Goal: Task Accomplishment & Management: Manage account settings

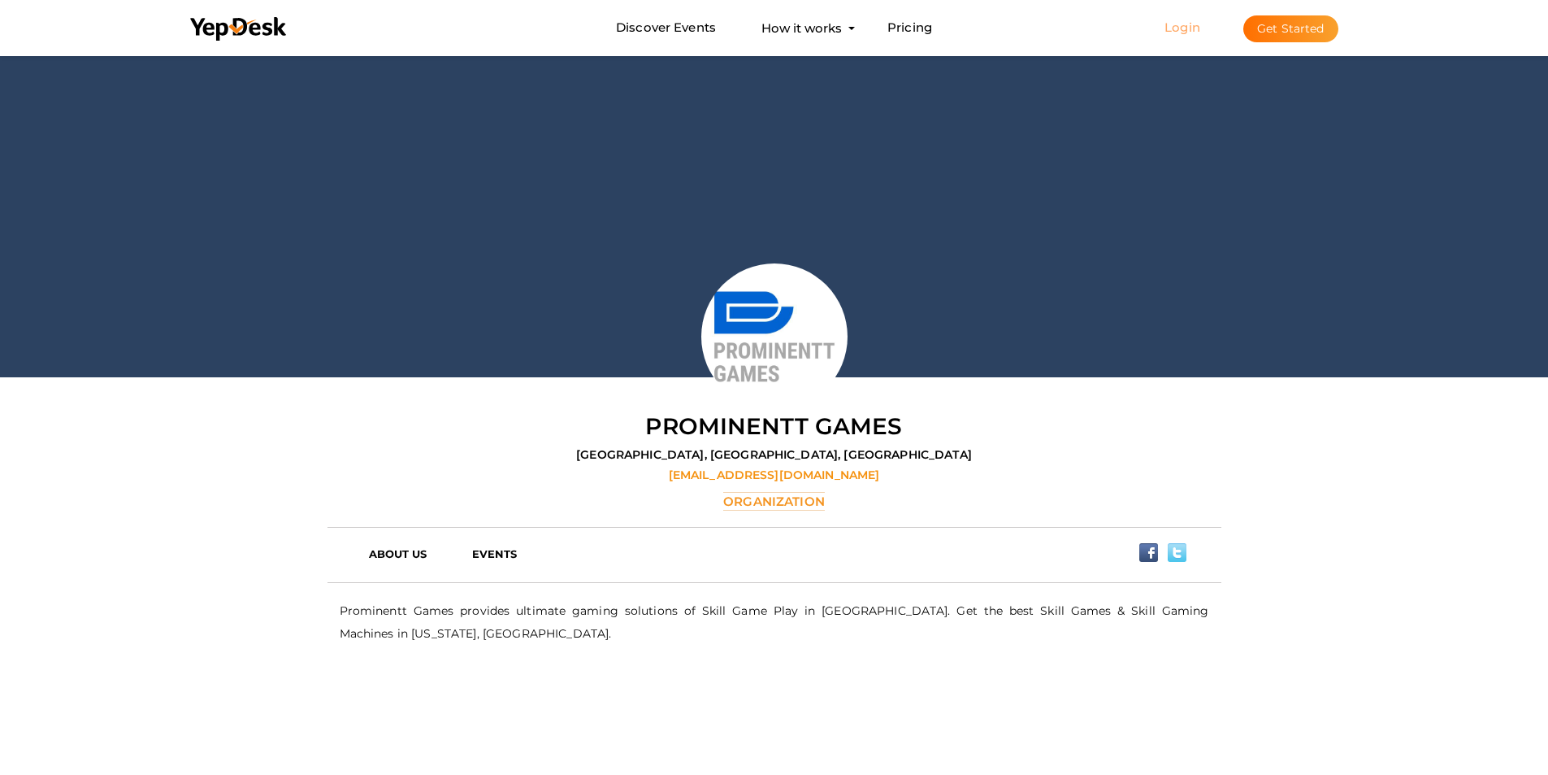
click at [1187, 32] on link "Login" at bounding box center [1183, 27] width 36 height 15
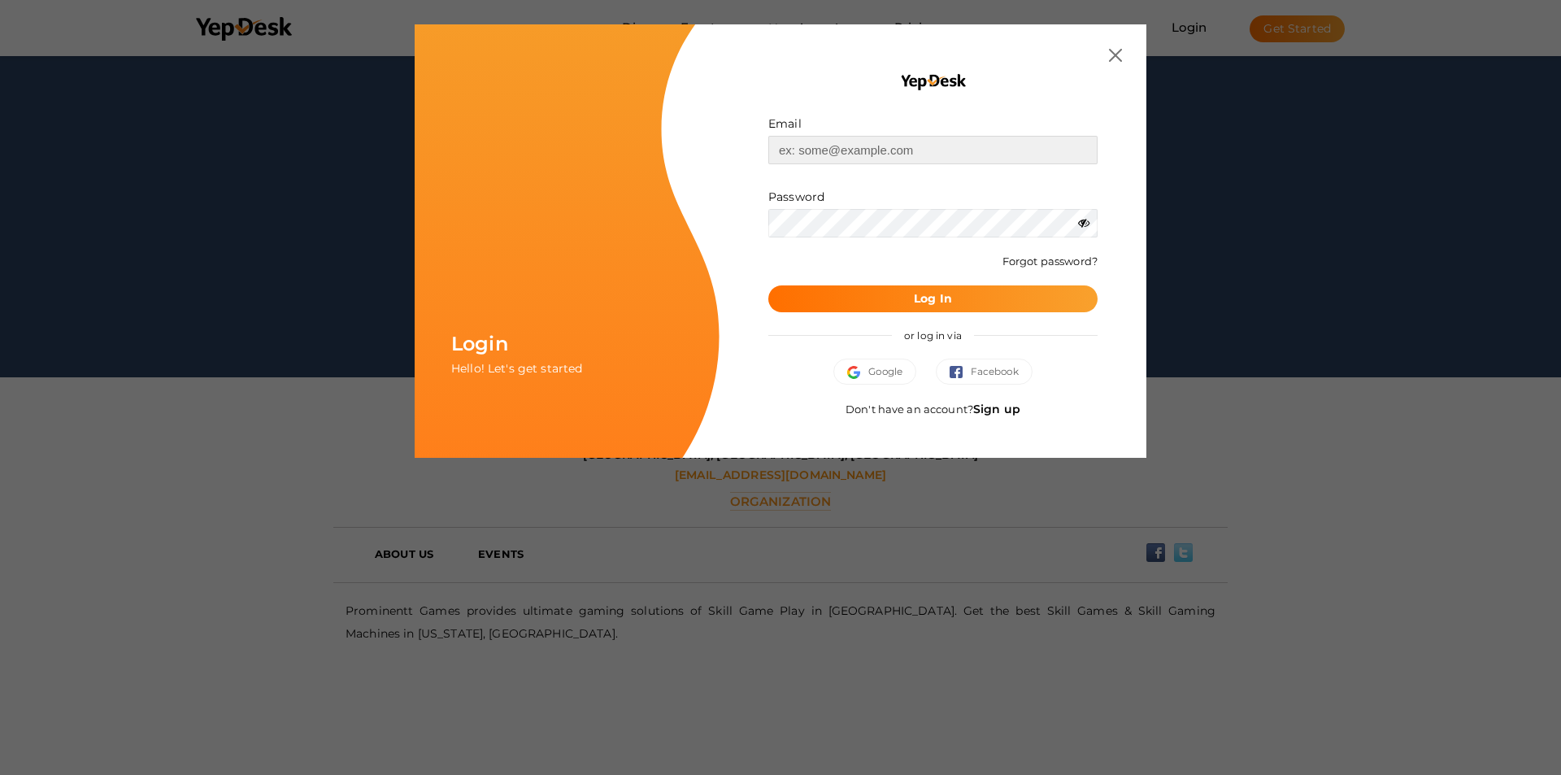
click at [886, 154] on input "text" at bounding box center [932, 150] width 329 height 28
click at [801, 157] on input "text" at bounding box center [932, 150] width 329 height 28
paste input "[EMAIL_ADDRESS][DOMAIN_NAME]"
type input "[EMAIL_ADDRESS][DOMAIN_NAME]"
click at [851, 302] on button "Log In" at bounding box center [932, 298] width 329 height 27
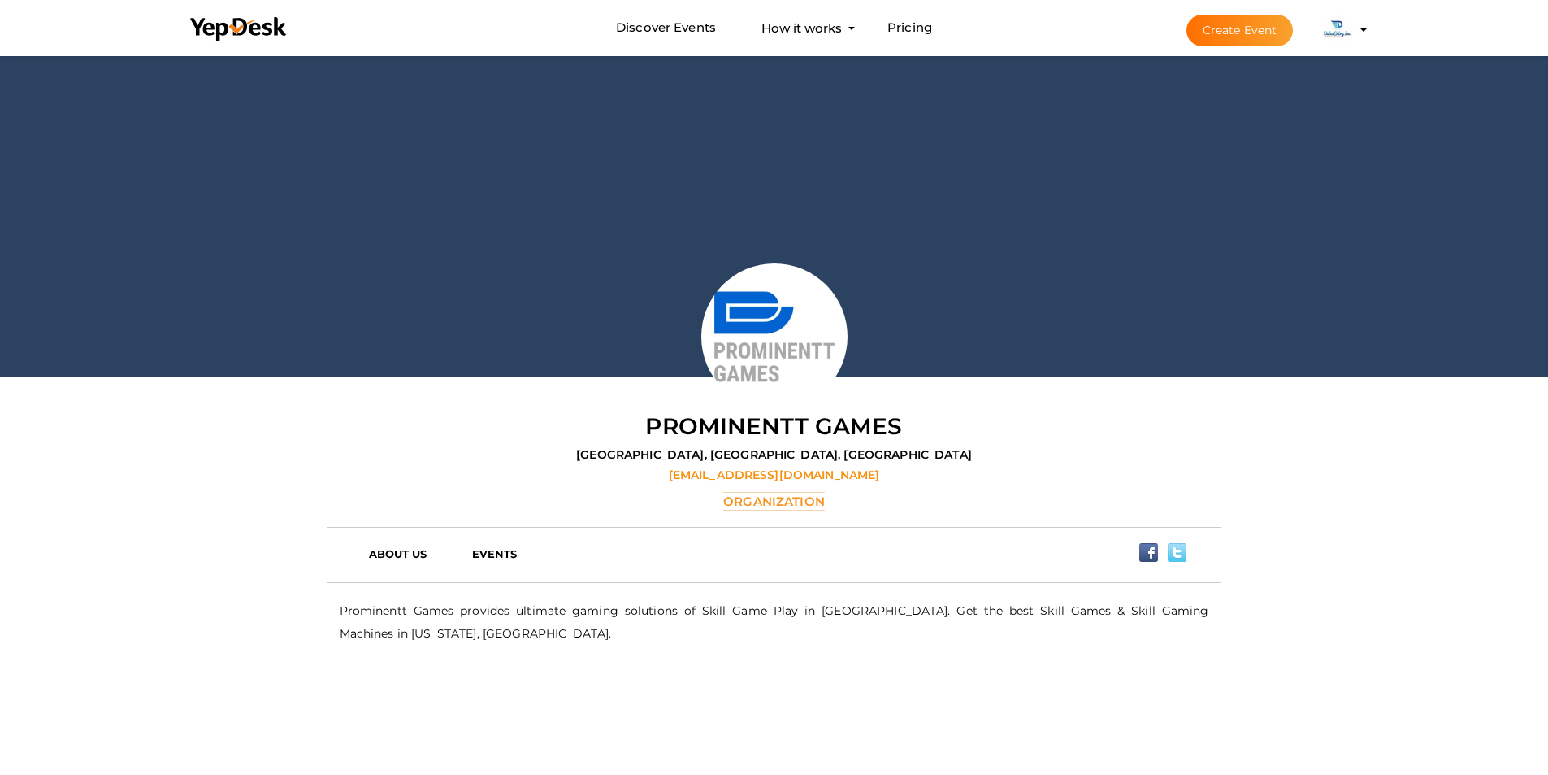
drag, startPoint x: 1362, startPoint y: 32, endPoint x: 1339, endPoint y: 52, distance: 31.1
click at [1361, 33] on li "Create Event Data Entry Inc. [EMAIL_ADDRESS][DOMAIN_NAME] Personal Profile My E…" at bounding box center [1262, 30] width 217 height 59
click at [1329, 33] on img at bounding box center [1338, 30] width 33 height 33
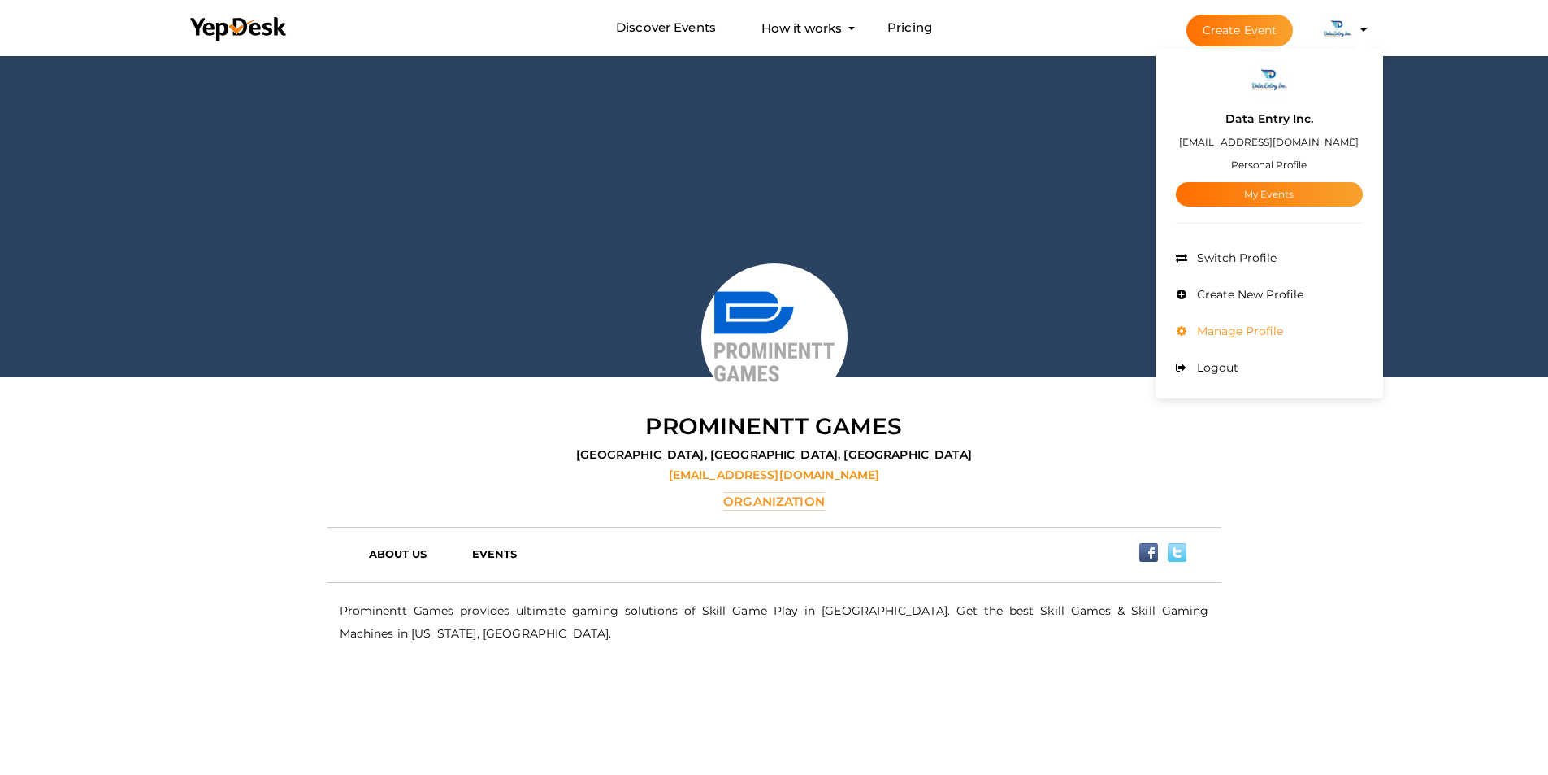
click at [1225, 335] on span "Manage Profile" at bounding box center [1238, 331] width 90 height 15
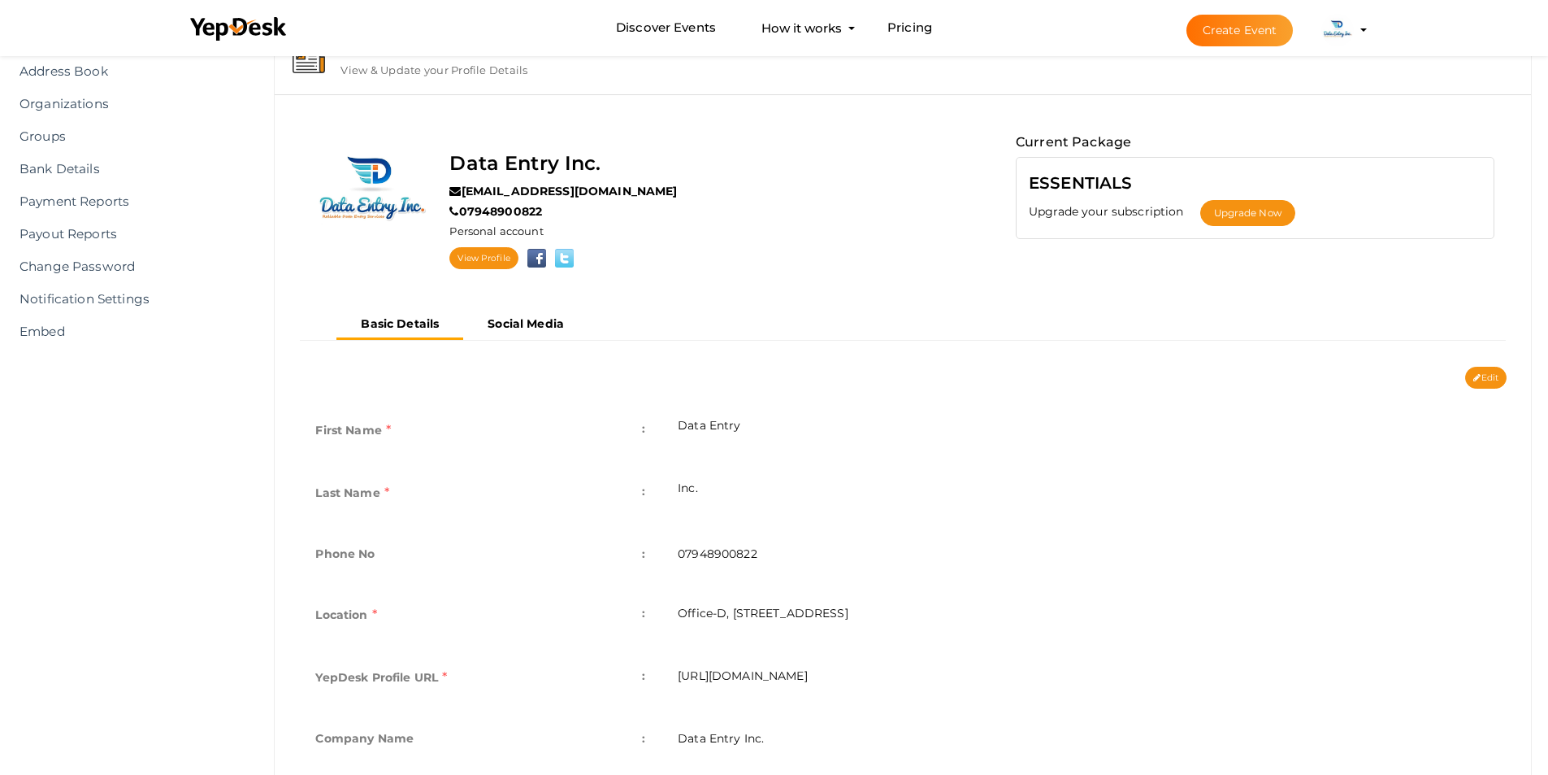
scroll to position [163, 0]
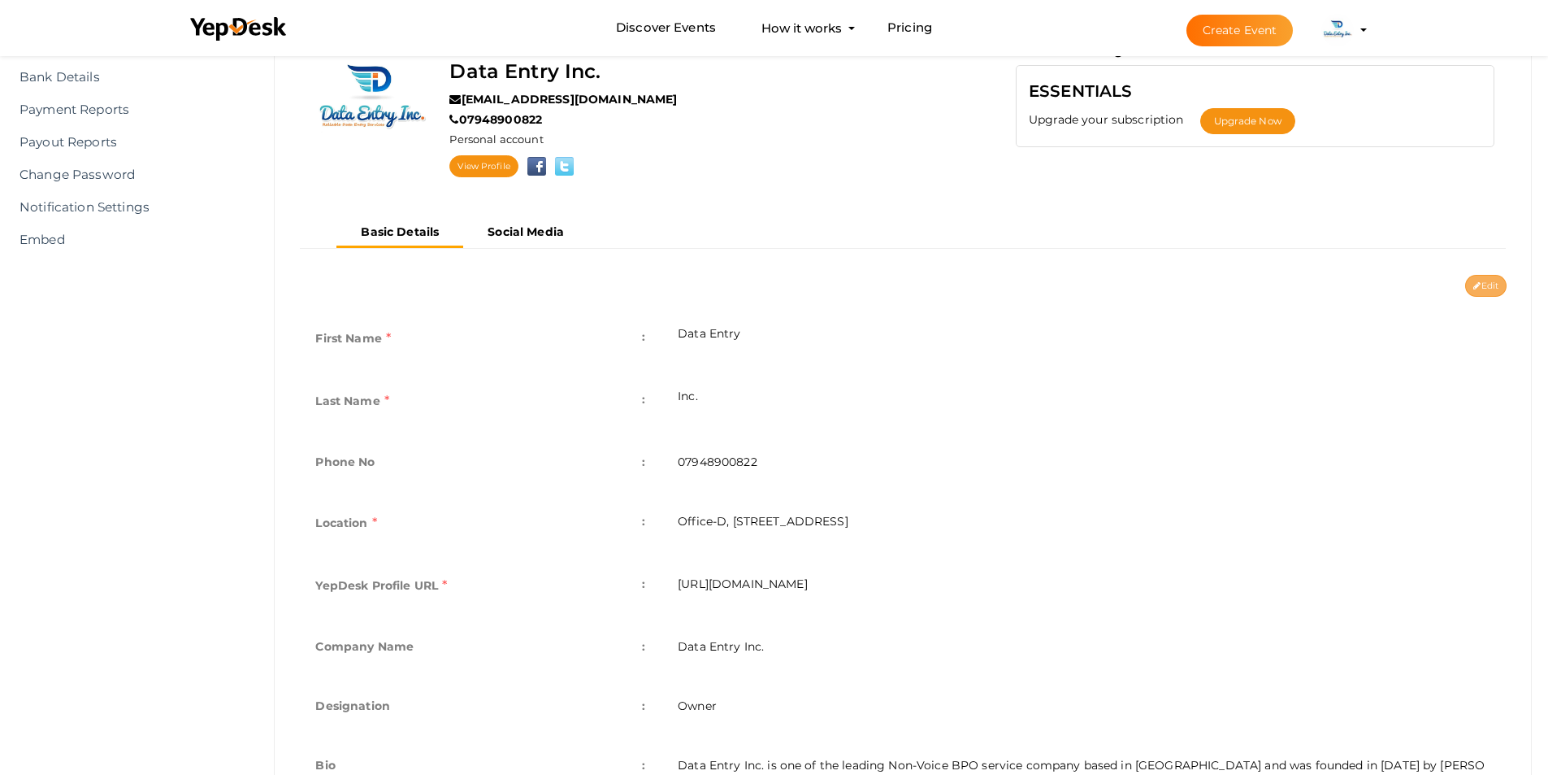
click at [1473, 280] on button "Edit" at bounding box center [1486, 286] width 41 height 22
type input "Data Entry"
type input "Inc."
type input "07948900822"
type input "Office-D, [STREET_ADDRESS]"
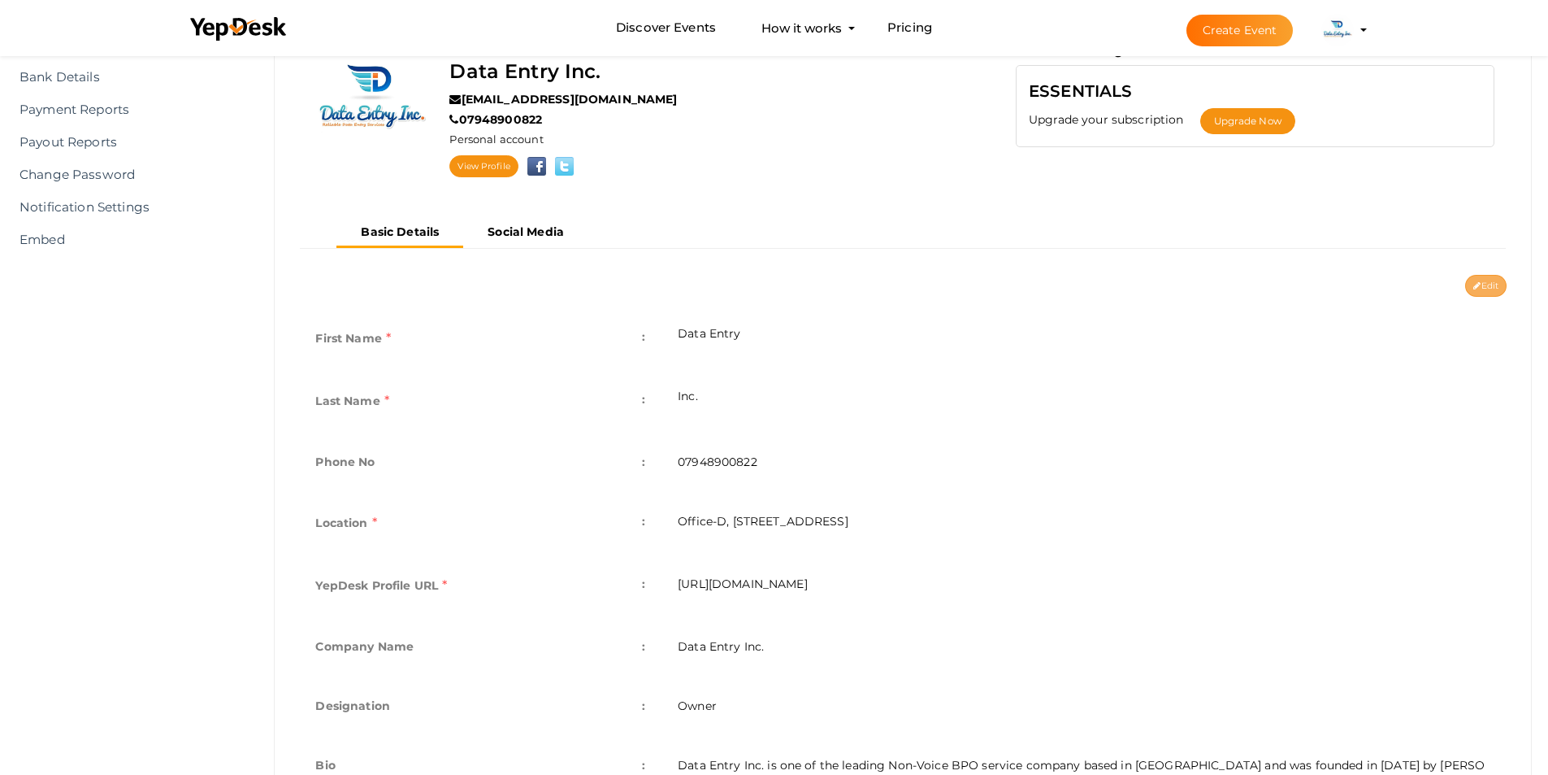
type input "dataentryinc"
type input "Data Entry Inc."
type input "Owner"
type textarea "Data Entry Inc. is one of the leading Non-Voice BPO service company based in In…"
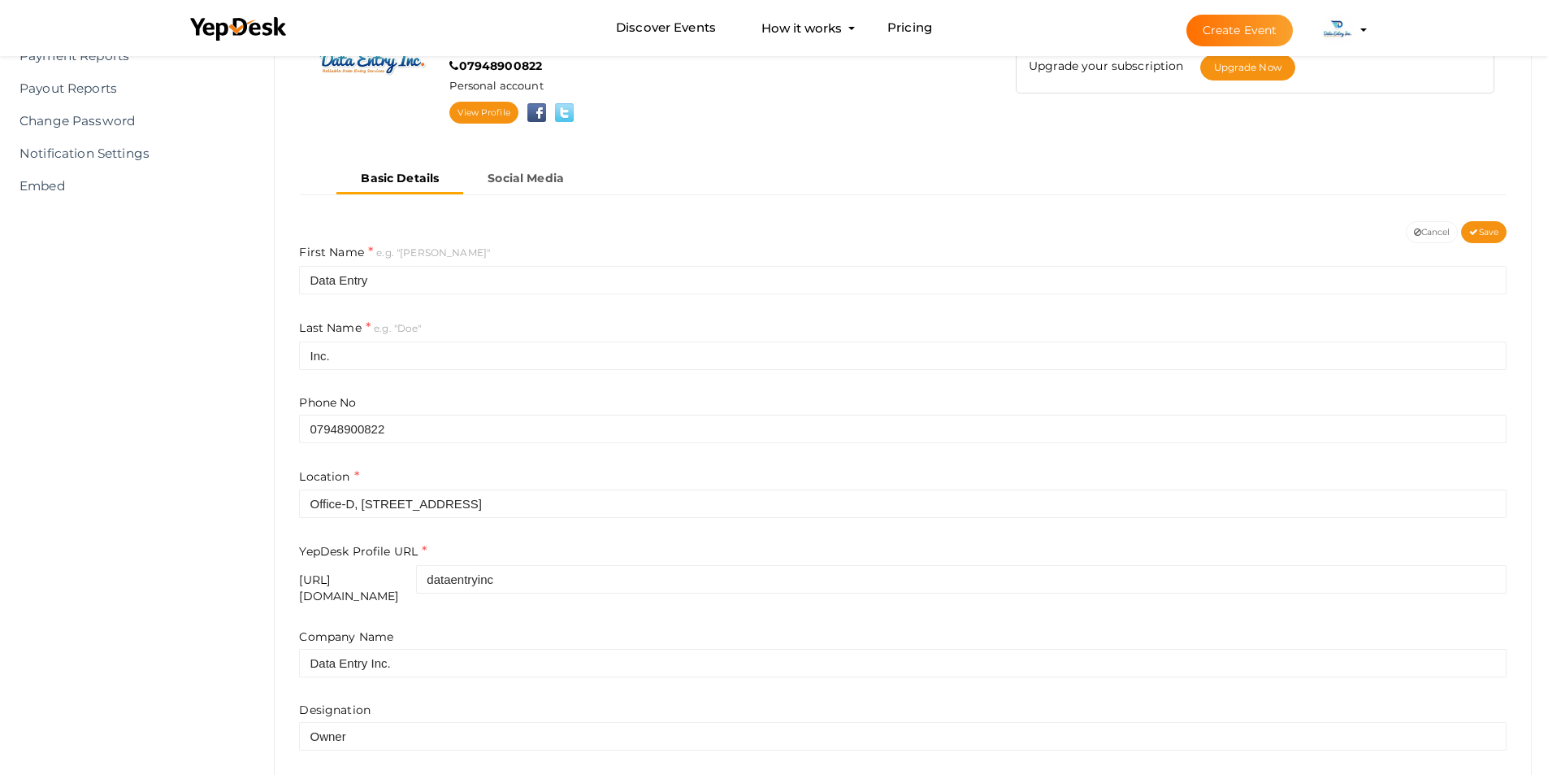
scroll to position [367, 0]
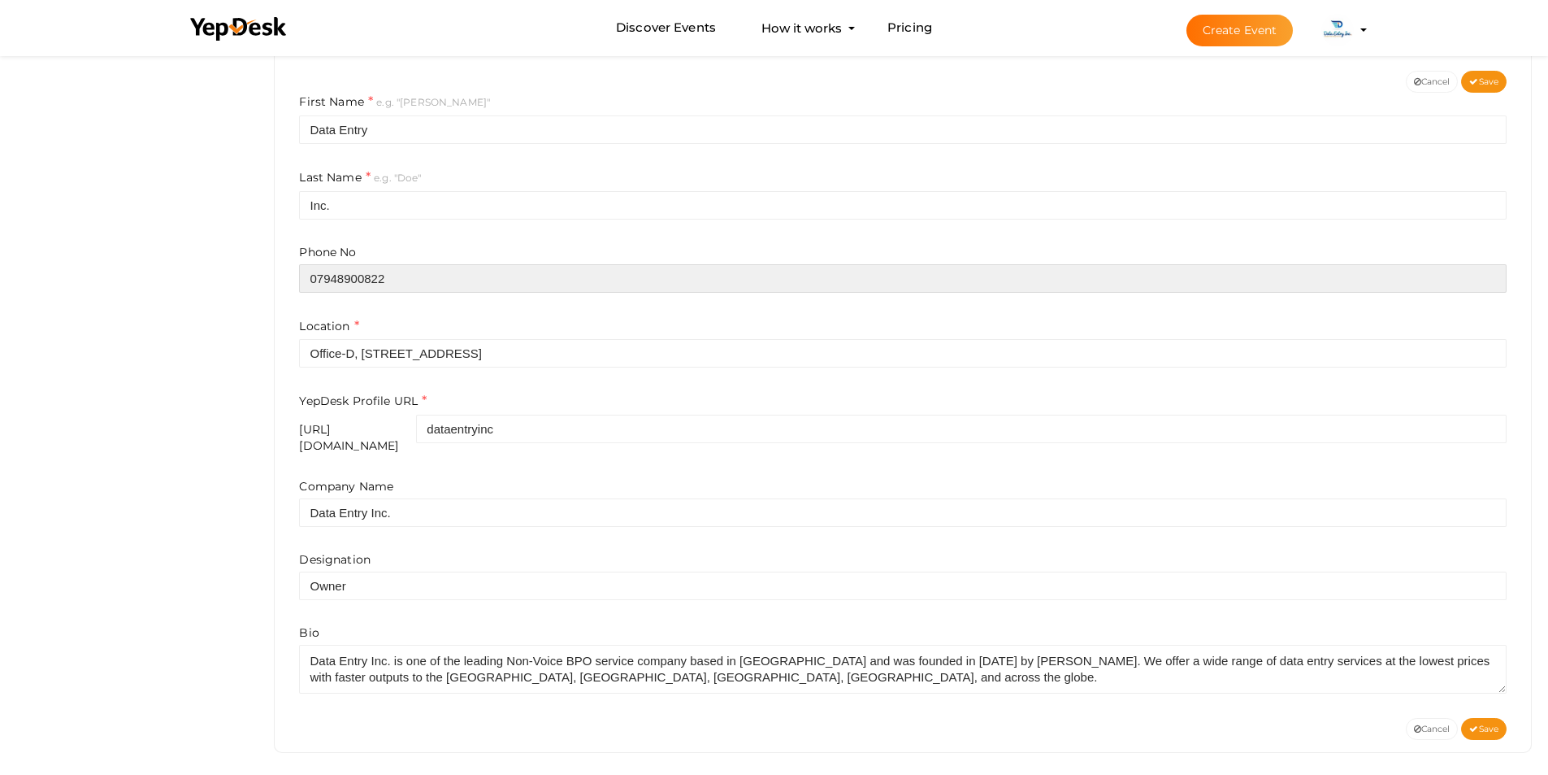
click at [411, 280] on input "07948900822" at bounding box center [903, 278] width 1208 height 28
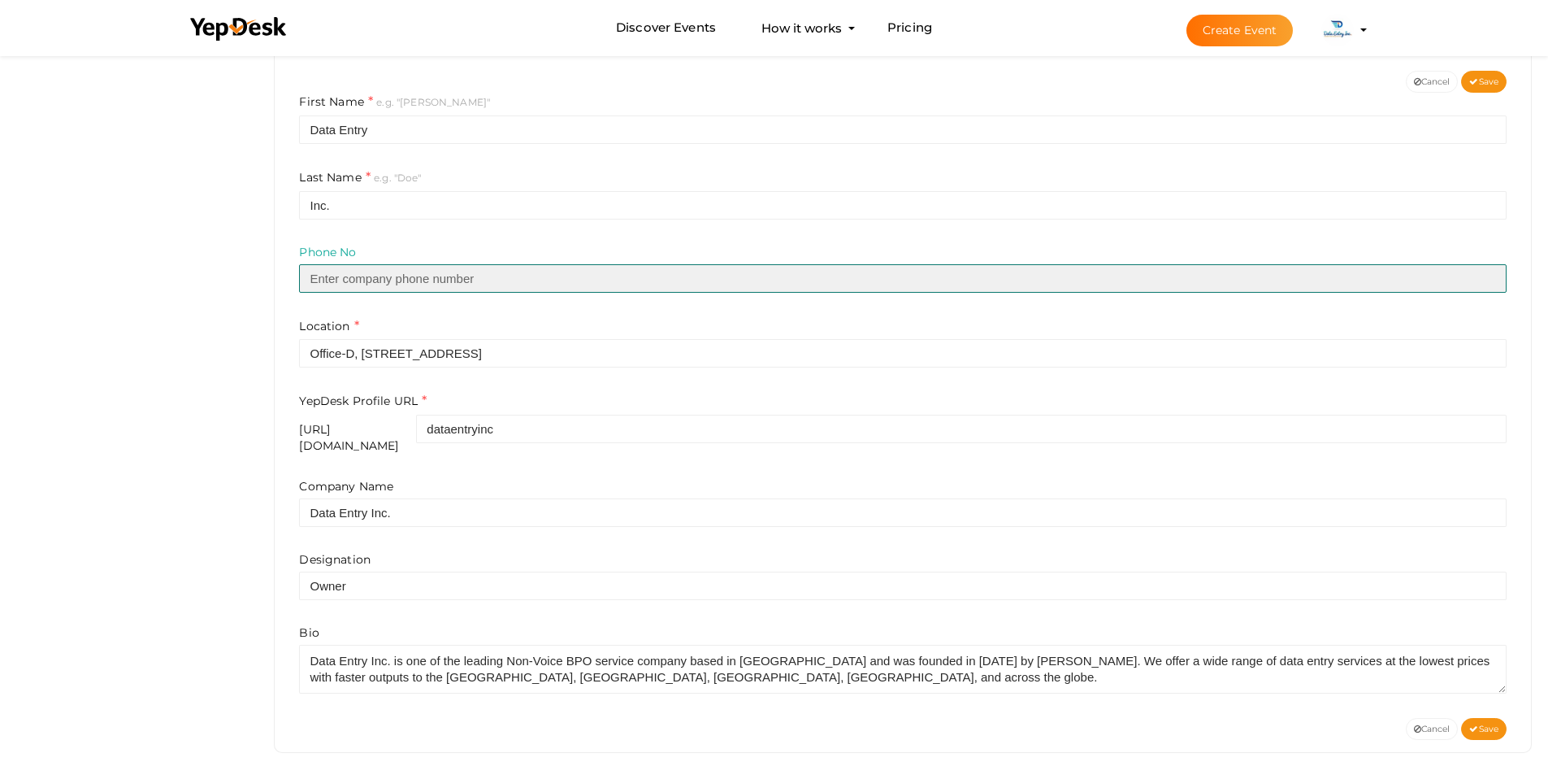
paste input "+91 79 3521 9789"
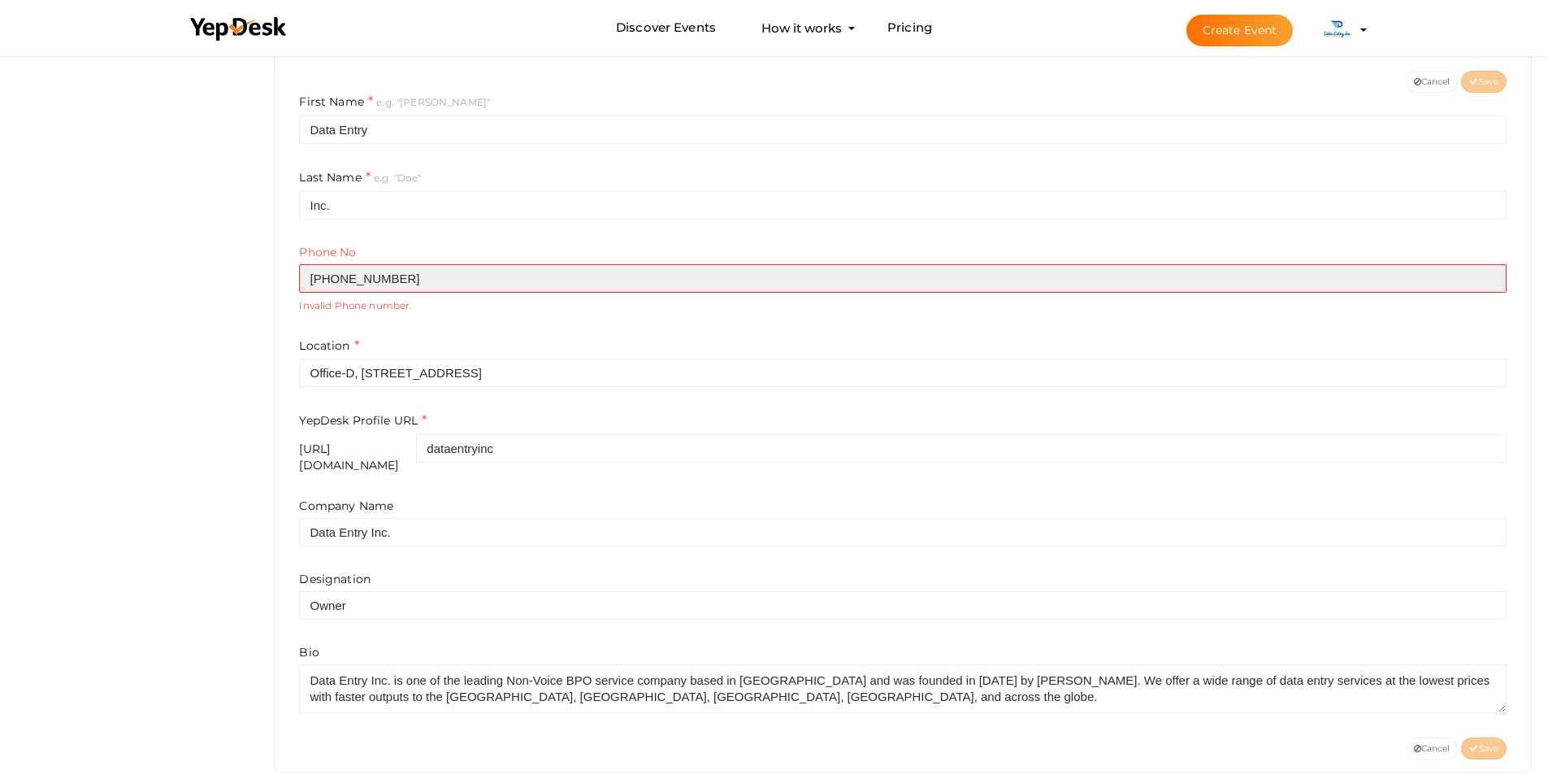
click at [328, 274] on input "+91 79 3521 9789" at bounding box center [903, 278] width 1208 height 28
click at [335, 273] on input "+91 79 3521 9789" at bounding box center [903, 278] width 1208 height 28
click at [347, 279] on input "+9179 3521 9789" at bounding box center [903, 278] width 1208 height 28
click at [377, 275] on input "+91793521 9789" at bounding box center [903, 278] width 1208 height 28
click at [417, 291] on input "+917935219789" at bounding box center [903, 278] width 1208 height 28
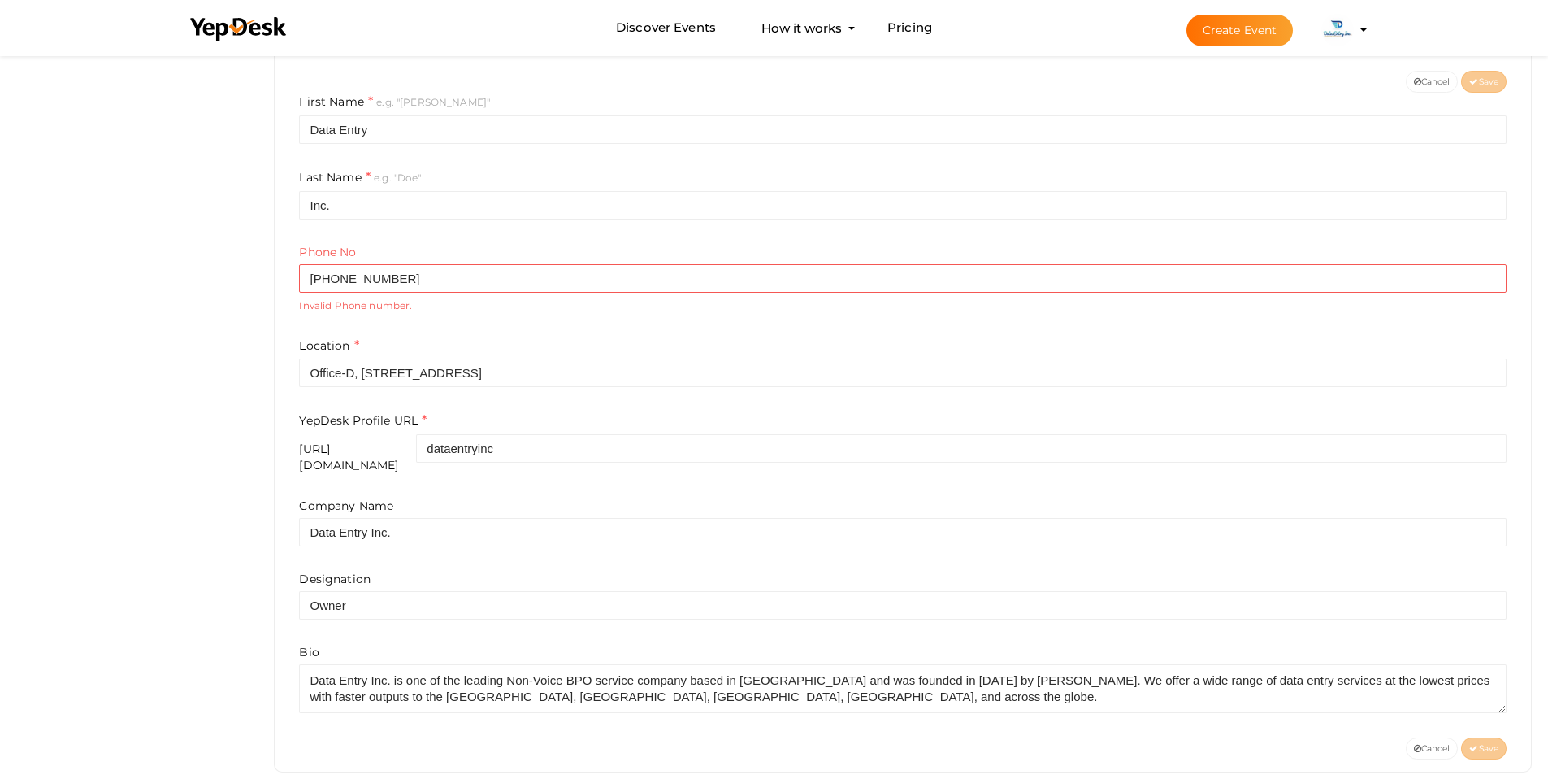
click at [417, 300] on small "Invalid Phone number." at bounding box center [903, 305] width 1208 height 14
click at [426, 306] on small "Invalid Phone number." at bounding box center [903, 305] width 1208 height 14
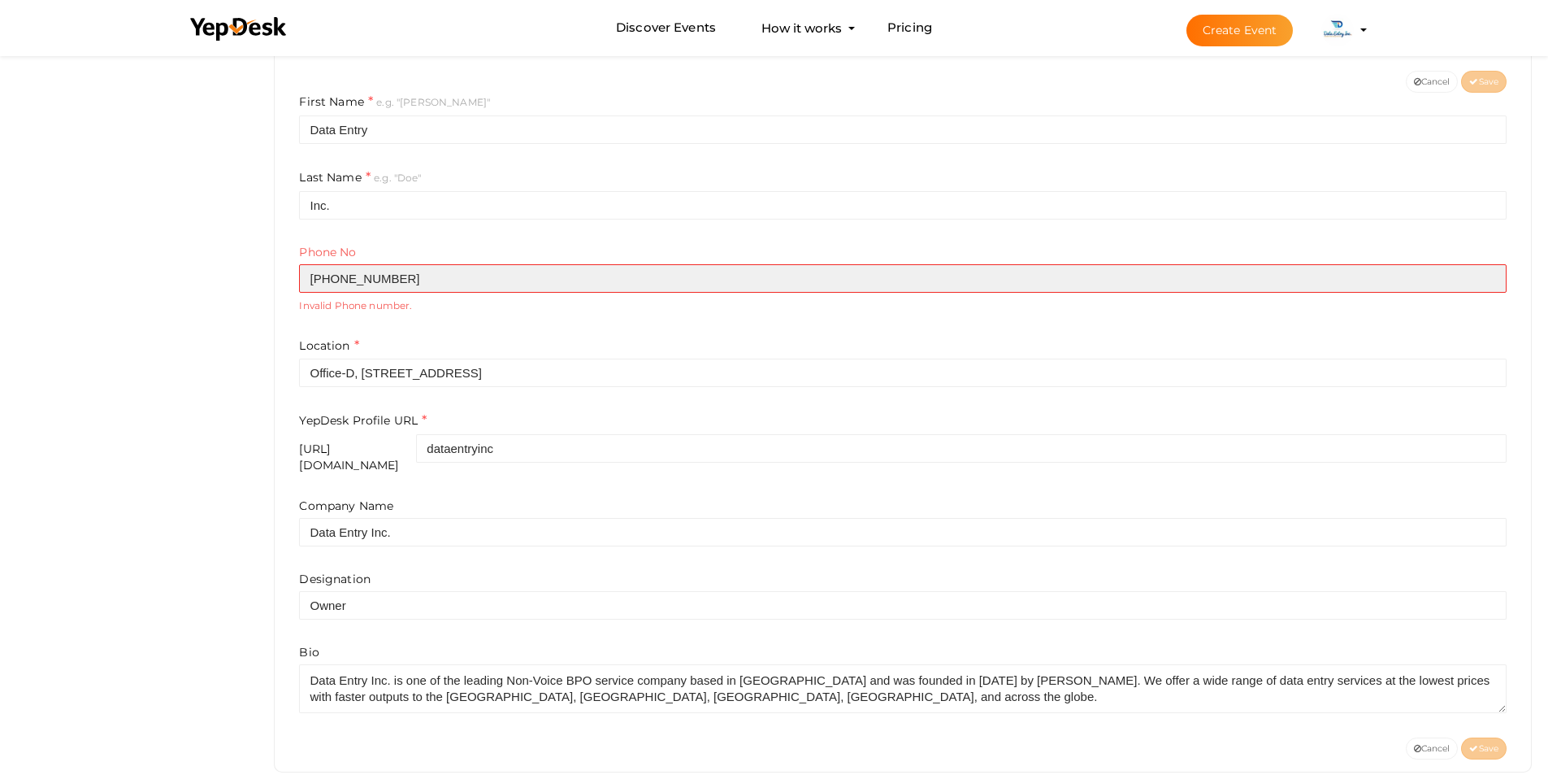
click at [331, 282] on input "+917935219789" at bounding box center [903, 278] width 1208 height 28
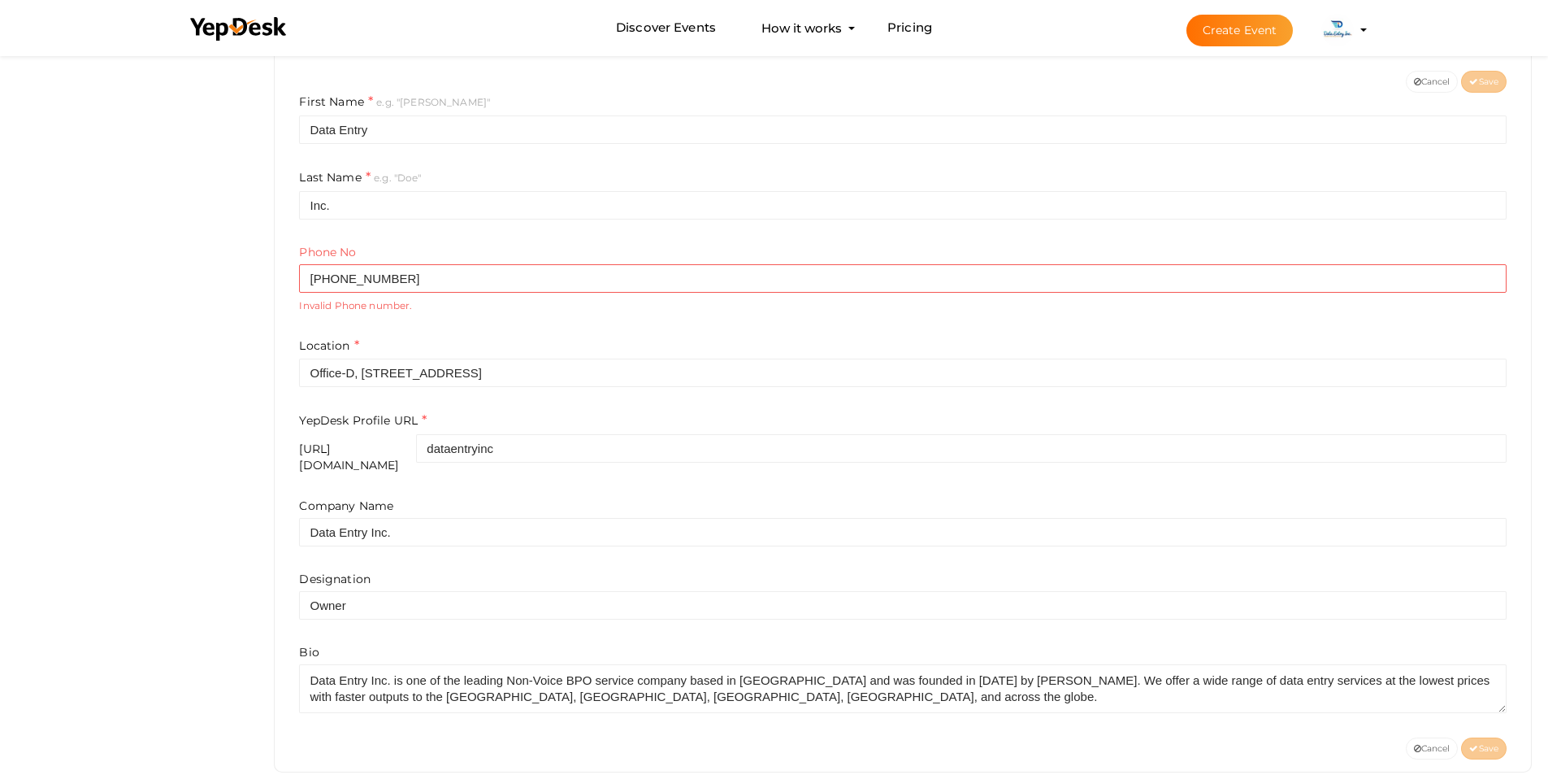
click at [480, 324] on form "First Name e.g. "John" Data Entry Last Name e.g. "Doe" Inc. Phone No +91 793521…" at bounding box center [903, 403] width 1208 height 620
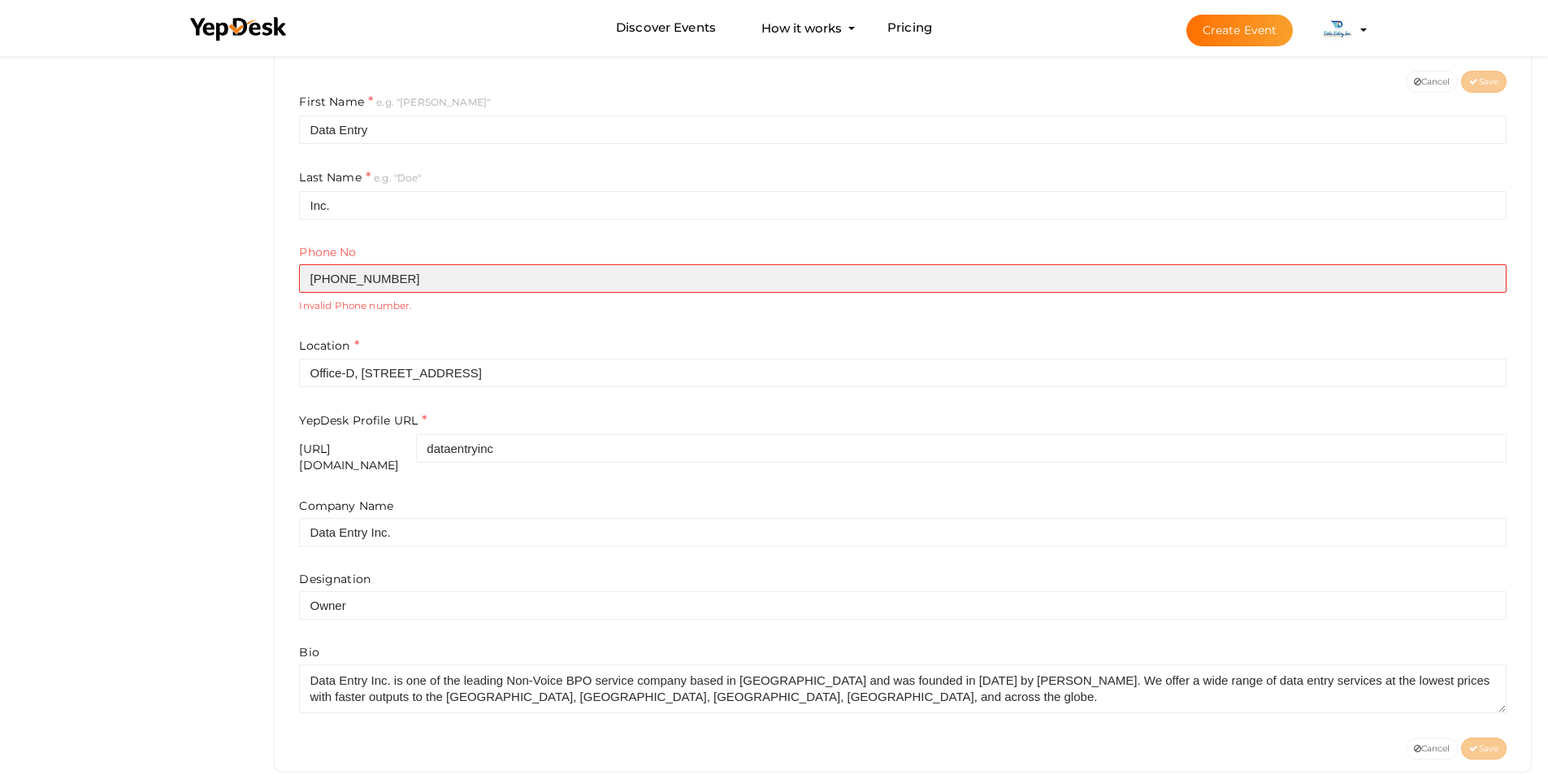
click at [331, 281] on input "+91 7935219789" at bounding box center [903, 278] width 1208 height 28
click at [334, 280] on input "+91 7935219789" at bounding box center [903, 278] width 1208 height 28
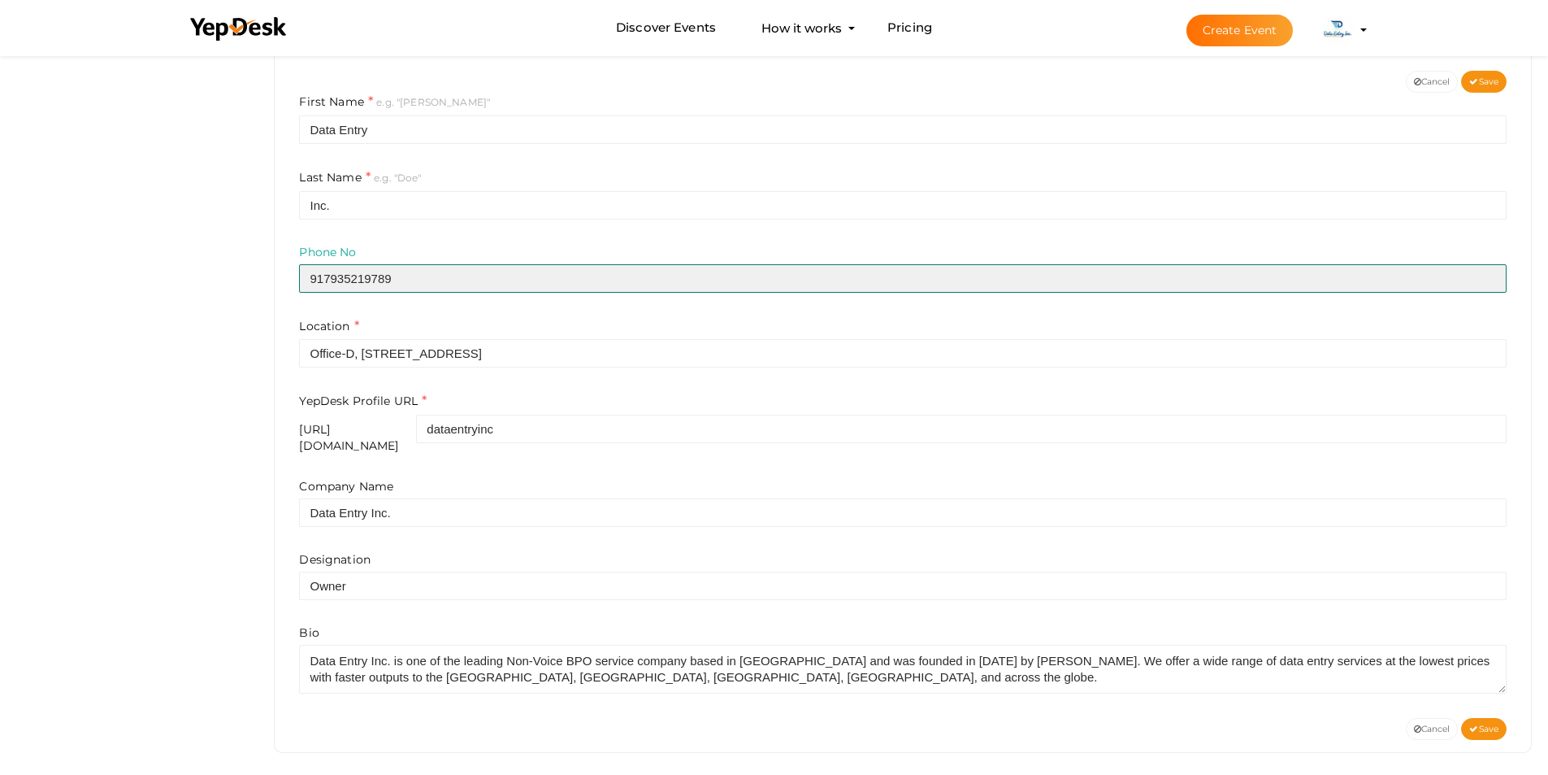
type input "917935219789"
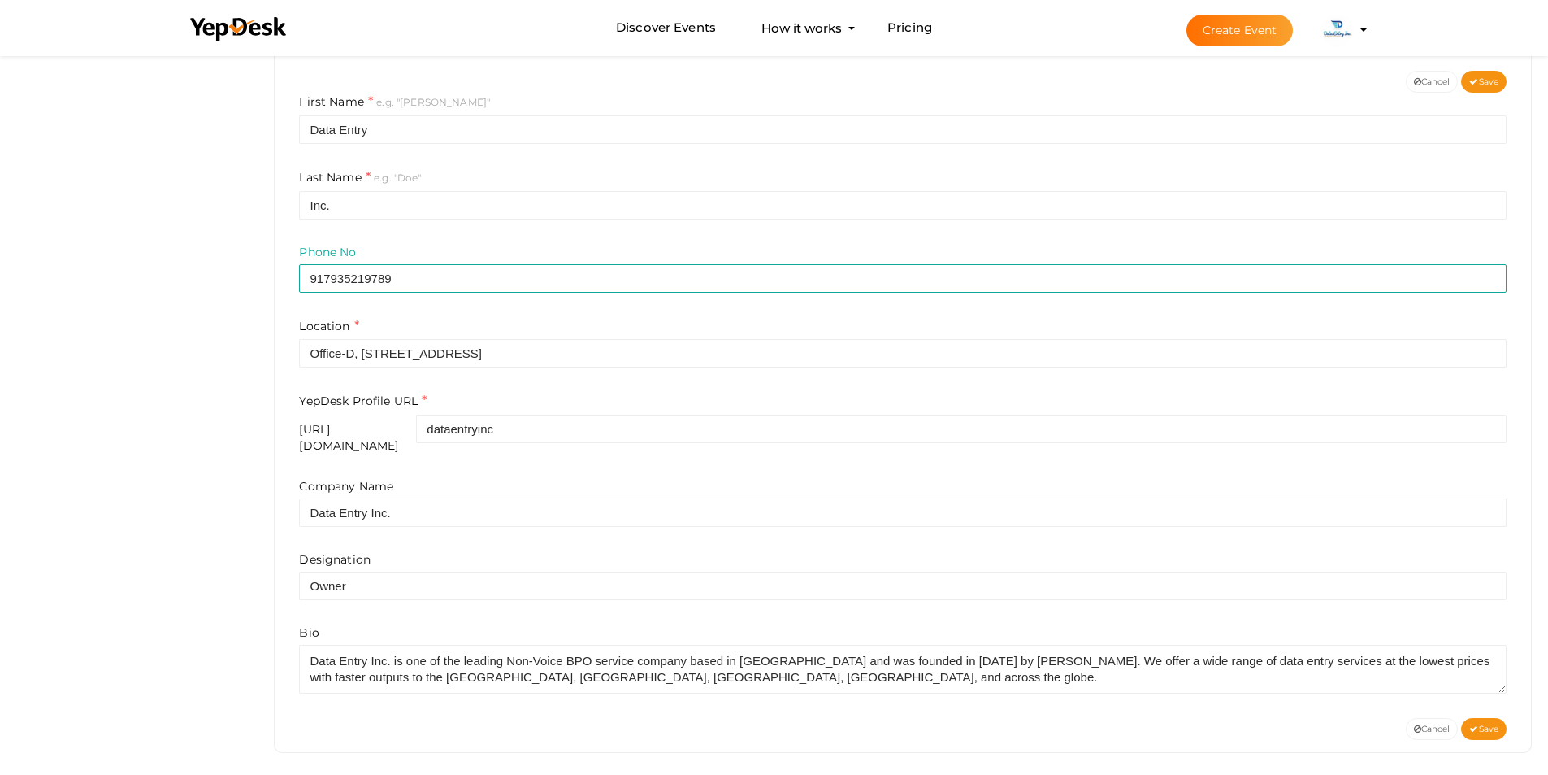
click at [549, 228] on form "First Name e.g. "John" Data Entry Last Name e.g. "Doe" Inc. Phone No 9179352197…" at bounding box center [903, 393] width 1208 height 601
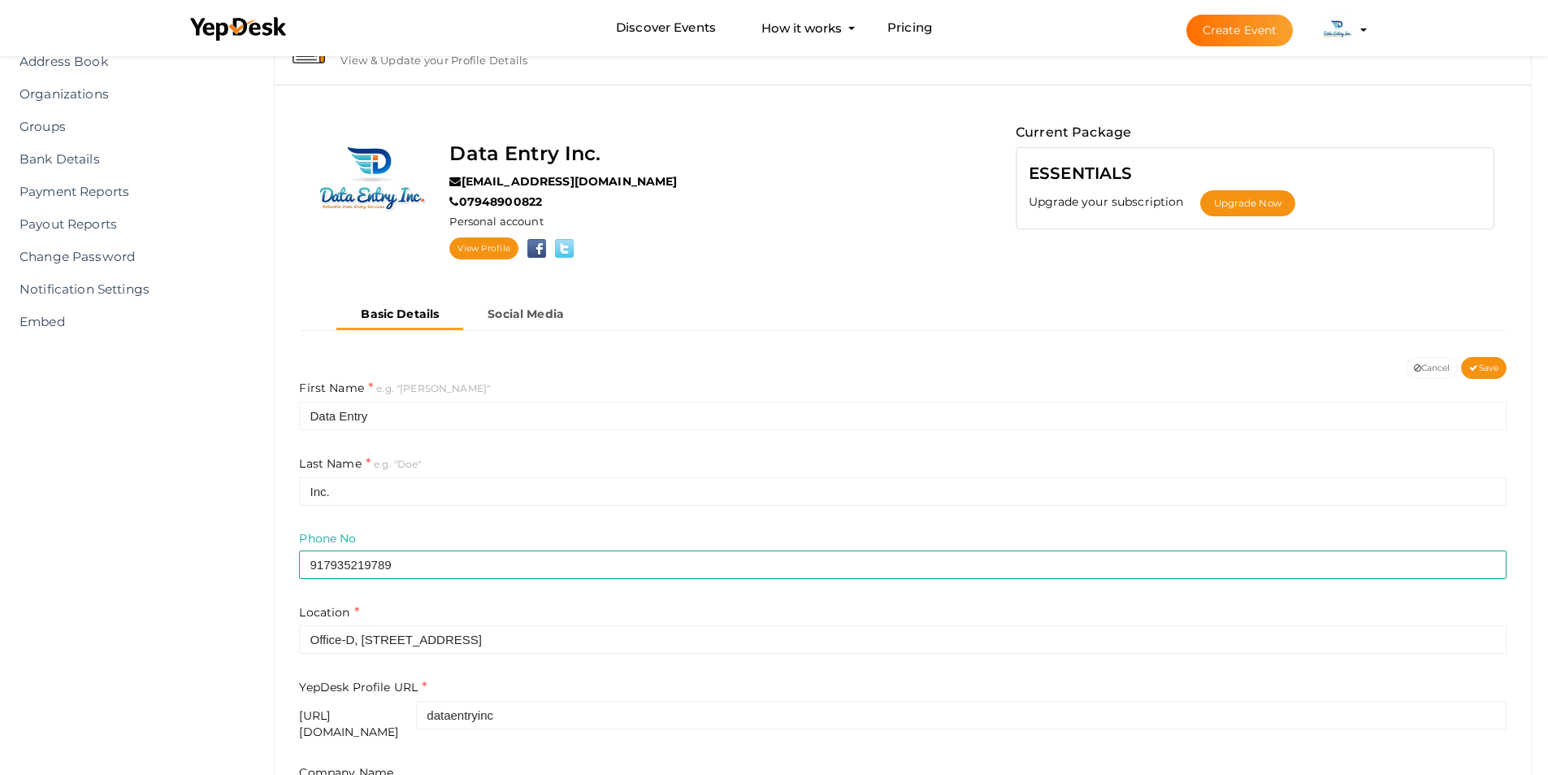
scroll to position [0, 0]
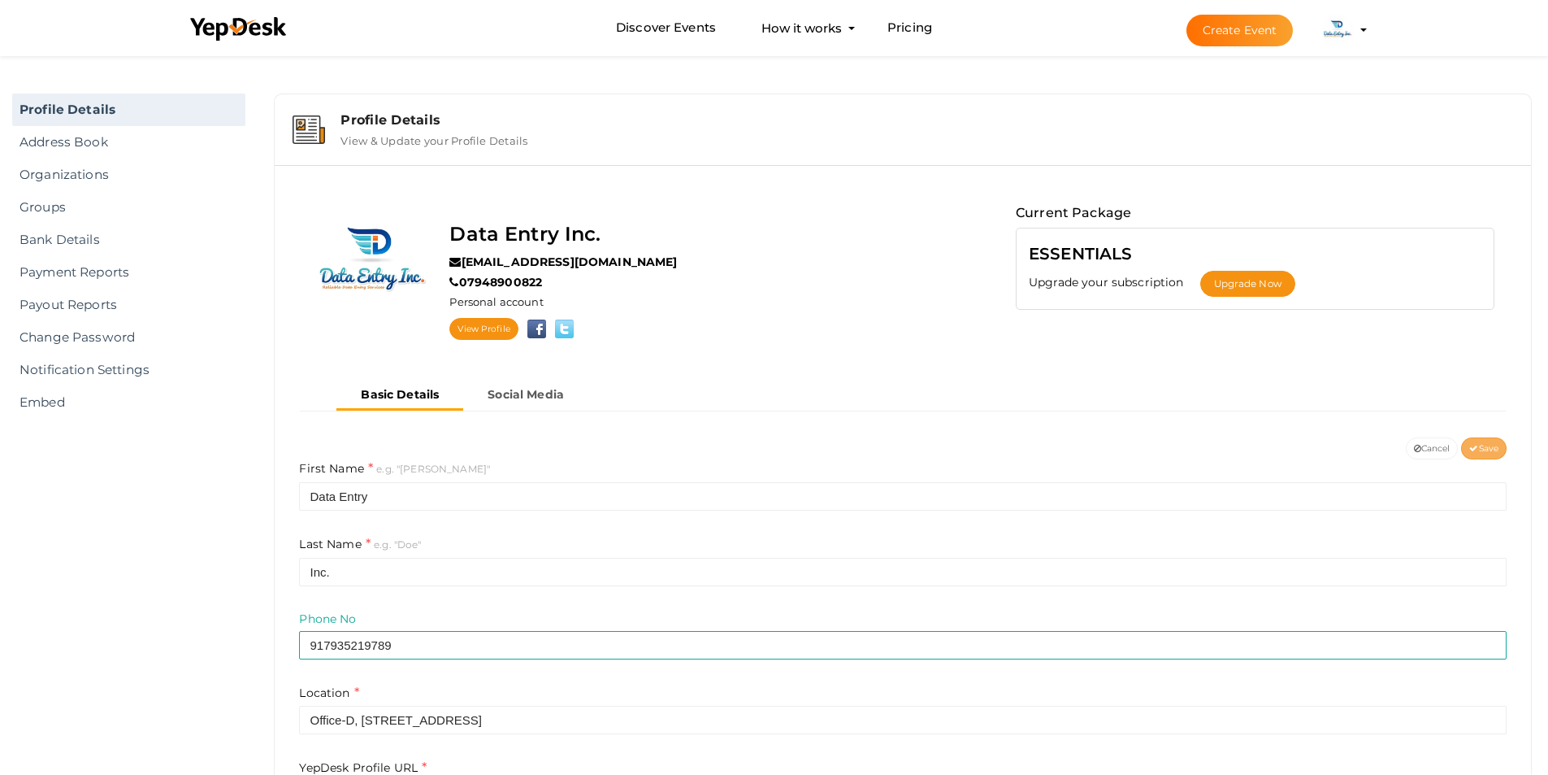
click at [1496, 449] on span "Save" at bounding box center [1484, 448] width 29 height 11
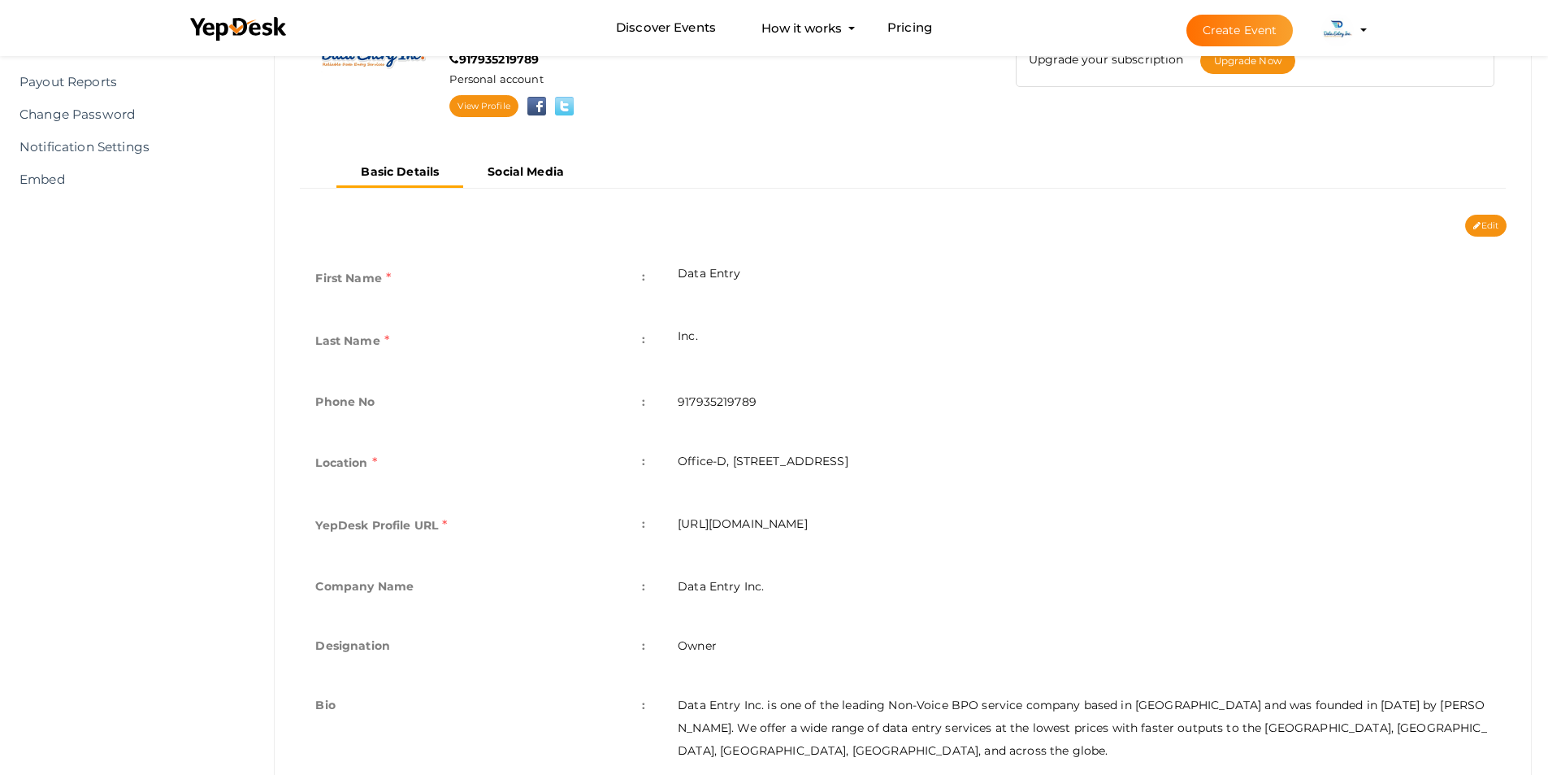
scroll to position [207, 0]
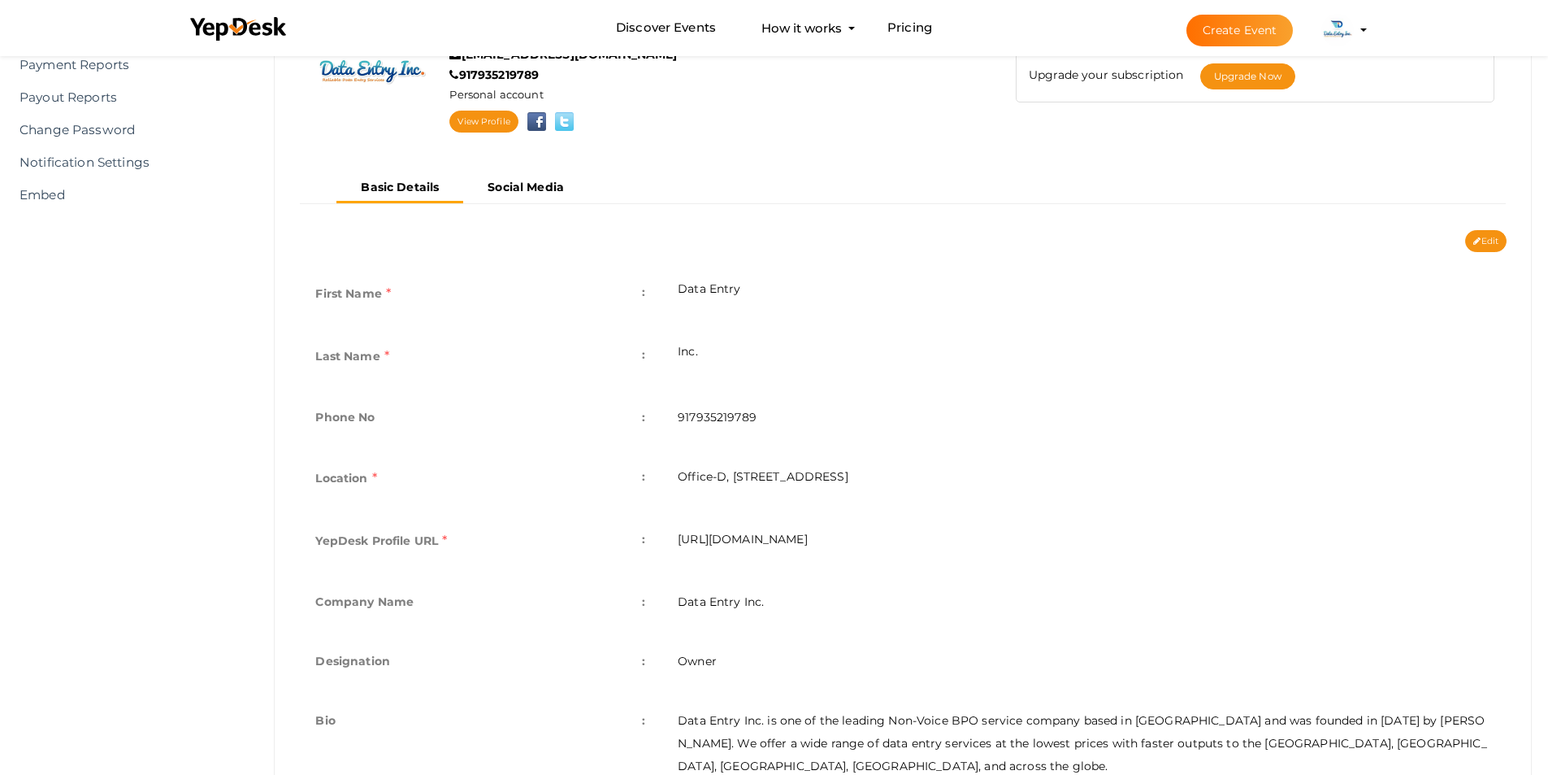
click at [701, 411] on td "917935219789" at bounding box center [1084, 418] width 845 height 59
click at [705, 431] on td "917935219789" at bounding box center [1084, 418] width 845 height 59
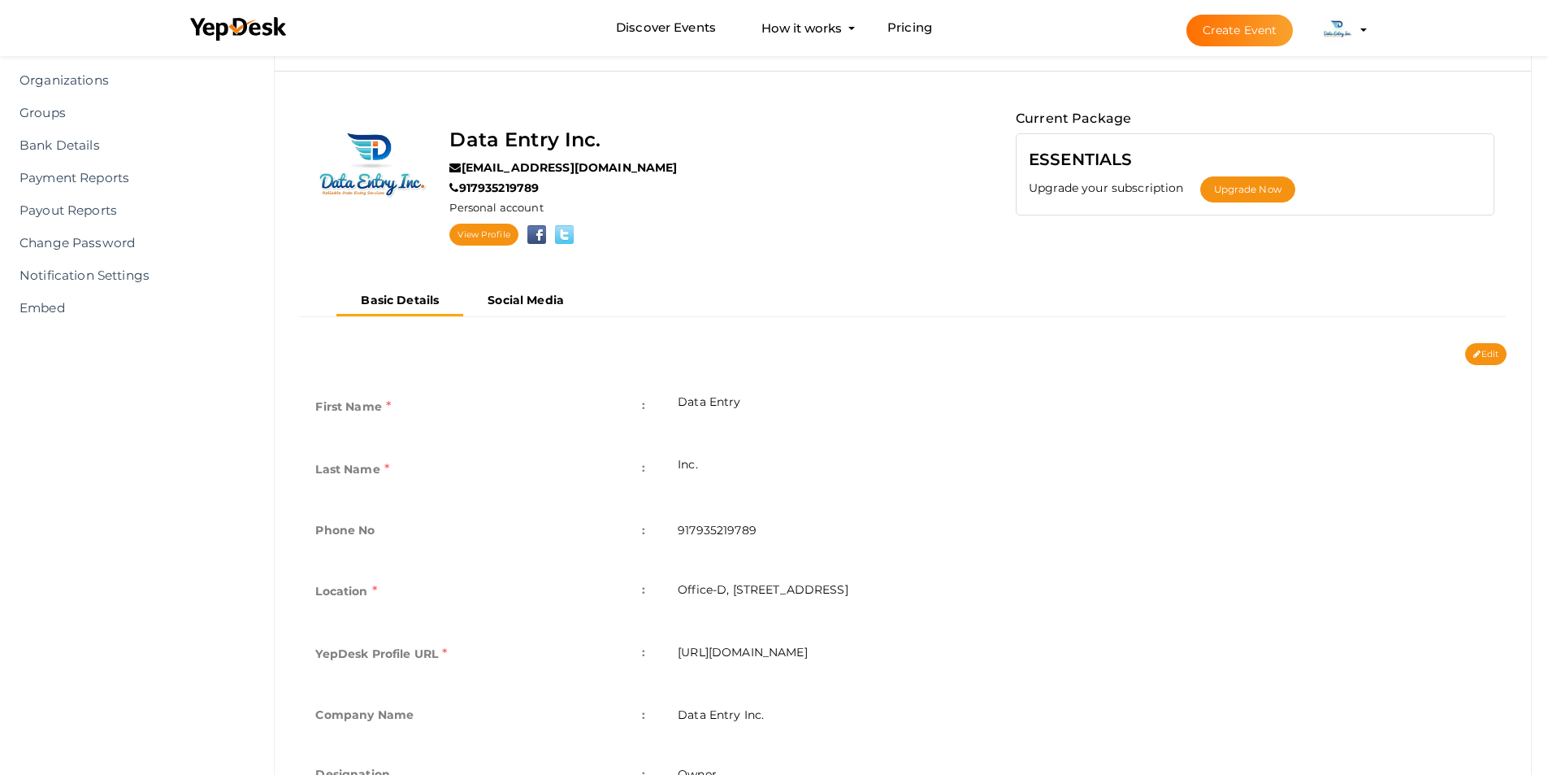
scroll to position [163, 0]
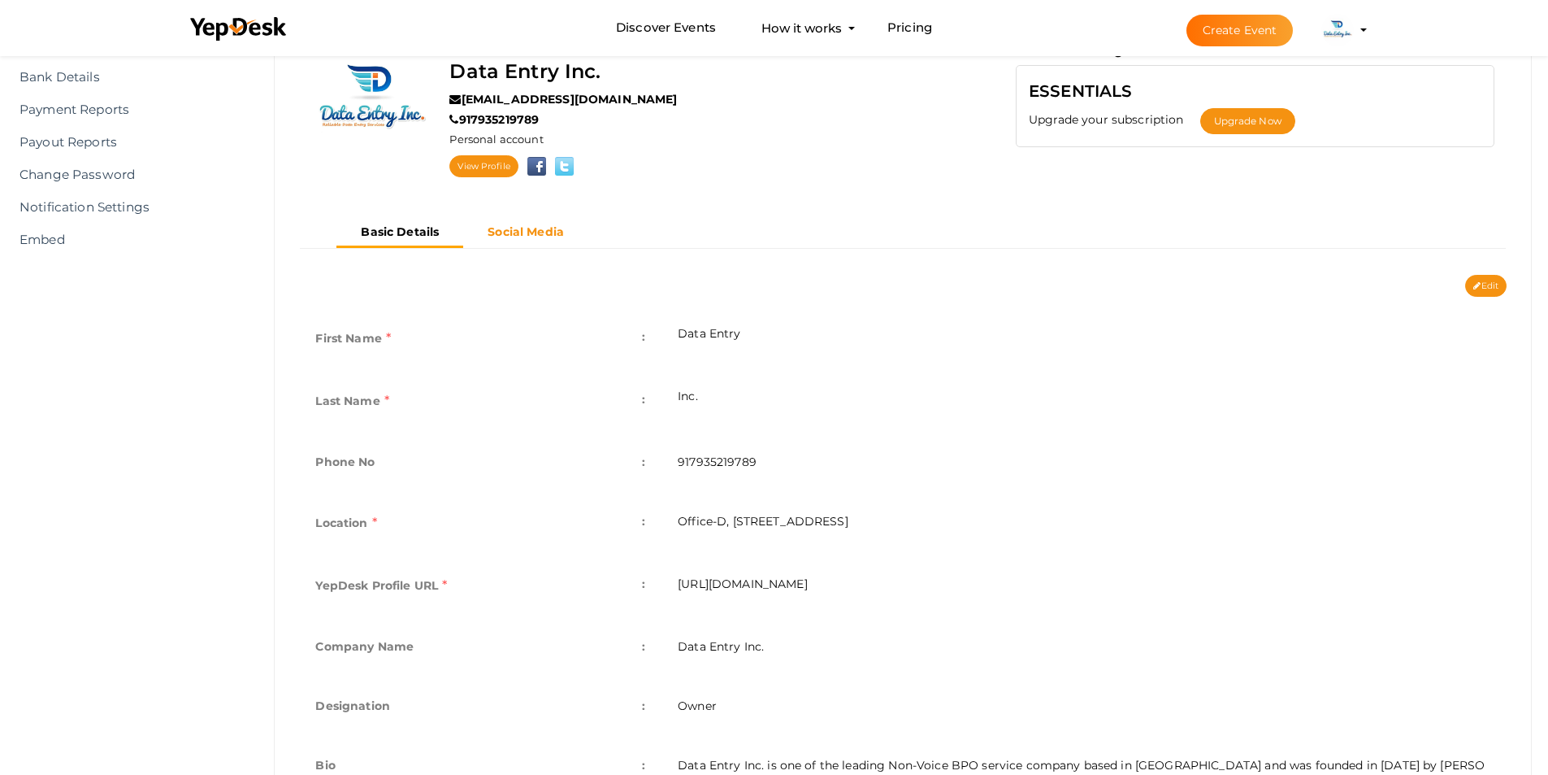
click at [536, 244] on button "Social Media" at bounding box center [525, 232] width 125 height 27
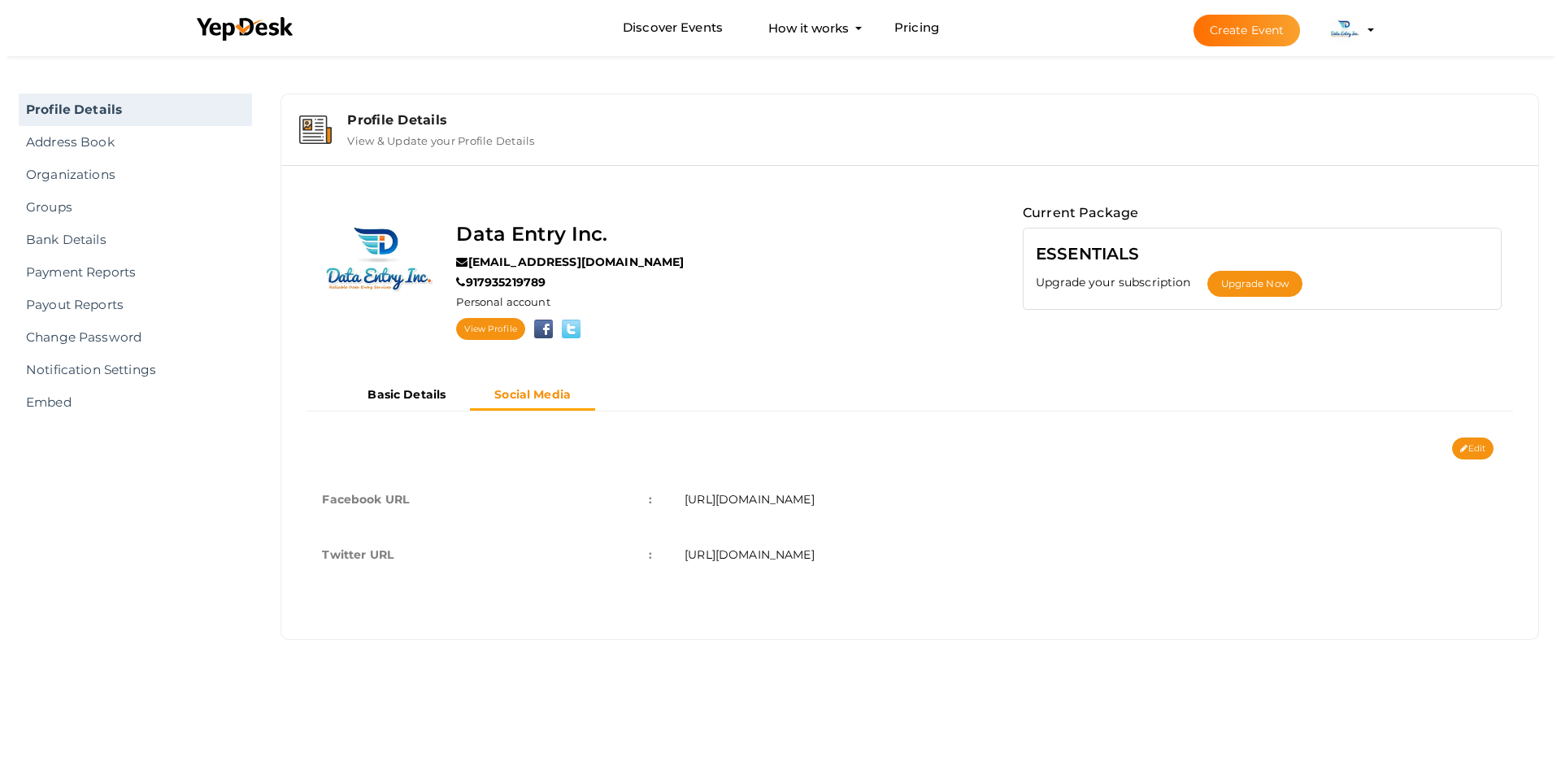
scroll to position [0, 0]
click at [732, 562] on td "https://twitter.com/Data_Entry_Inc" at bounding box center [1093, 554] width 853 height 55
click at [1466, 449] on icon at bounding box center [1469, 449] width 7 height 9
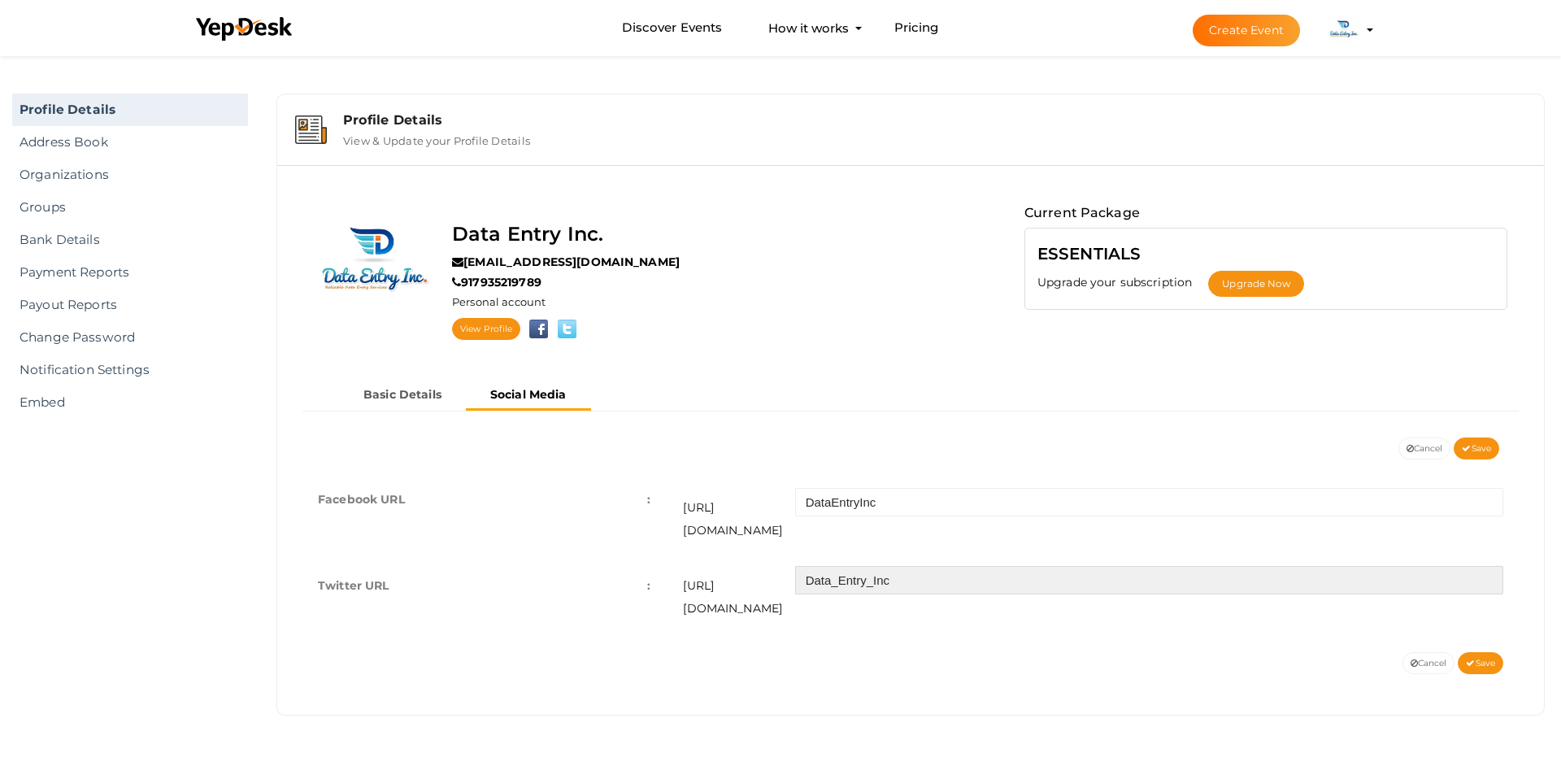
click at [823, 567] on input "Data_Entry_Inc" at bounding box center [1149, 580] width 708 height 28
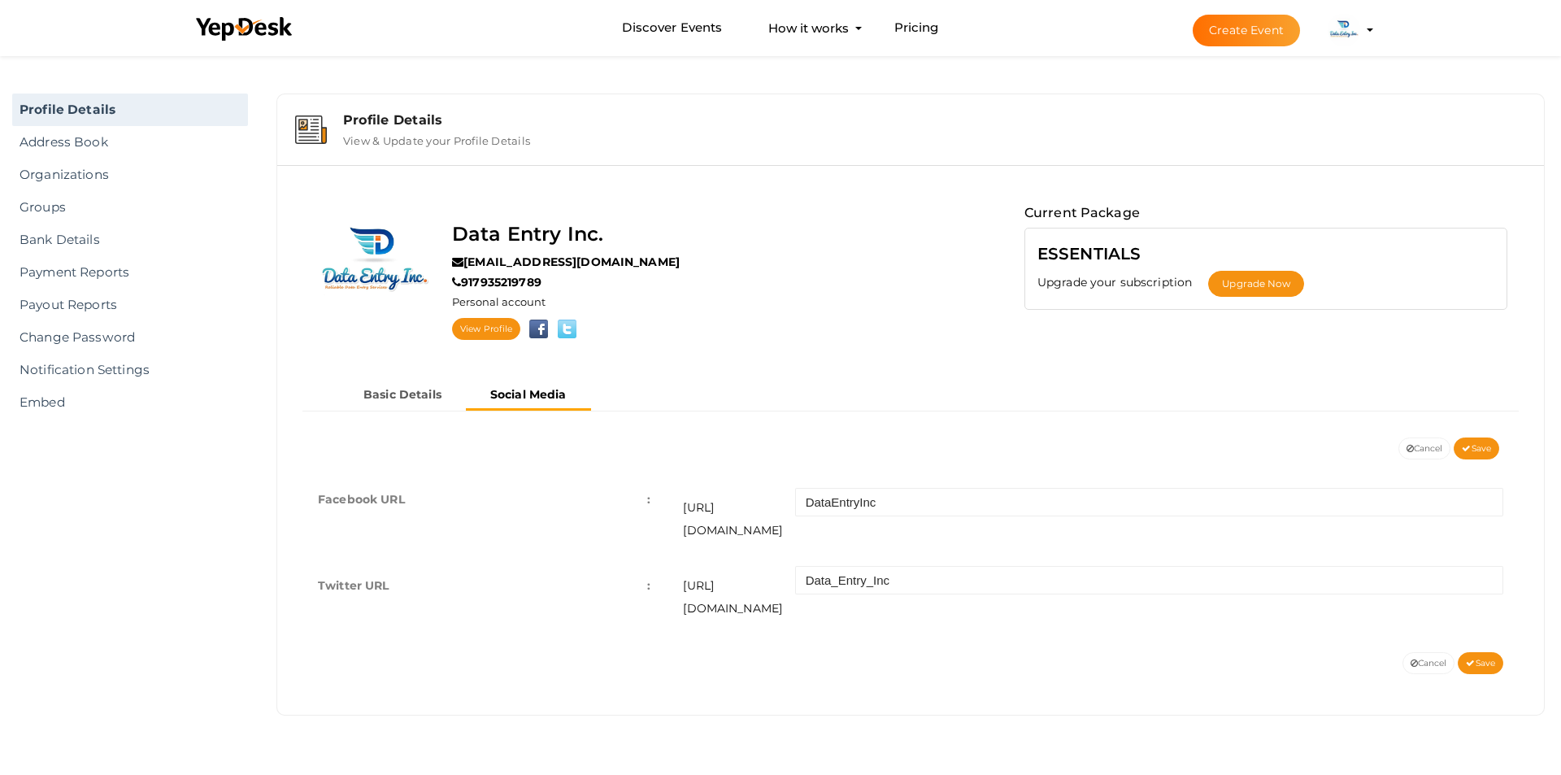
click at [1478, 601] on div "Facebook URL : https://facebook.com/ DataEntryInc Twitter URL : https://twitter…" at bounding box center [910, 555] width 1242 height 193
click at [1469, 659] on icon at bounding box center [1470, 663] width 9 height 9
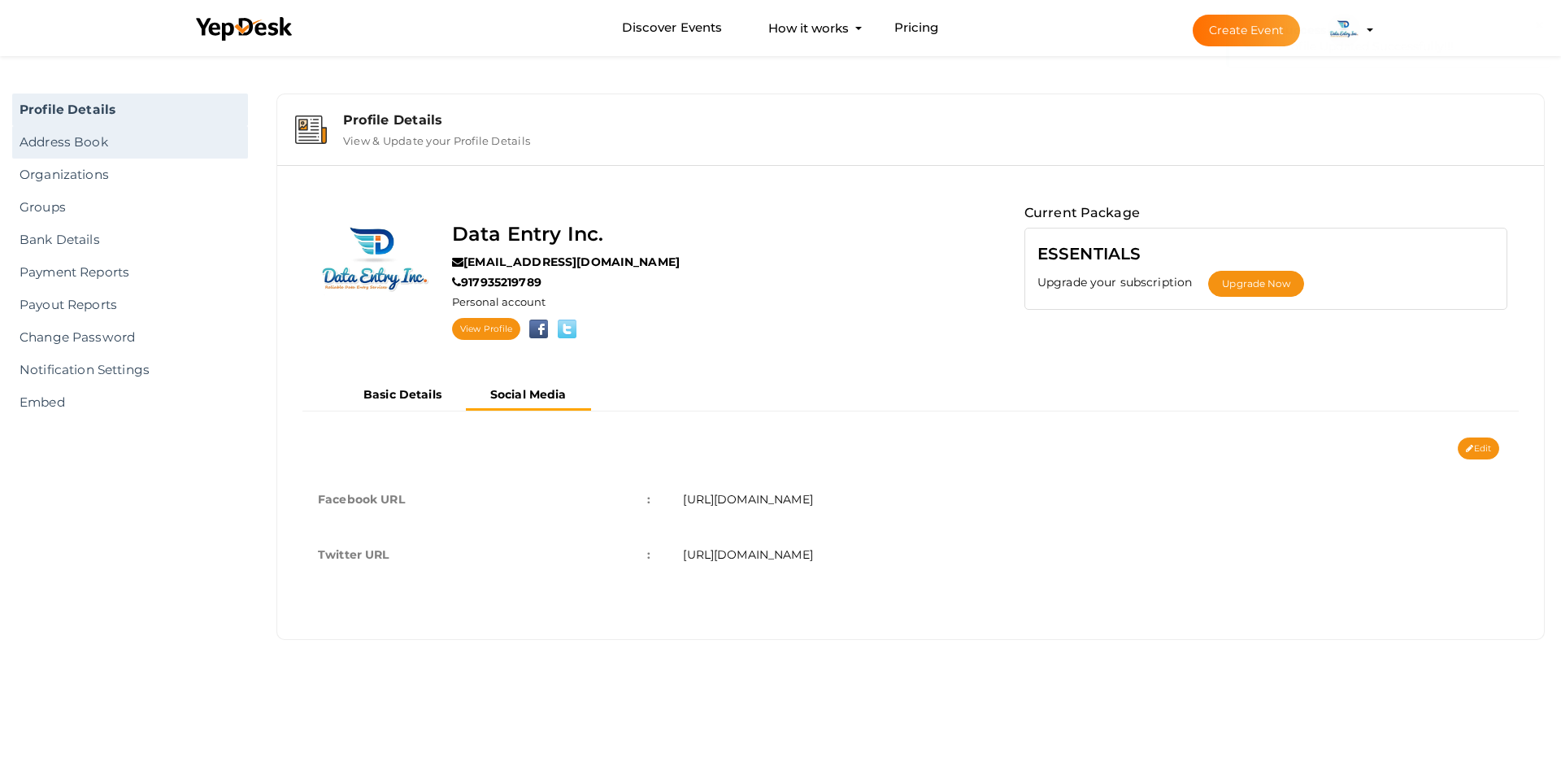
click at [73, 145] on link "Address Book" at bounding box center [130, 142] width 236 height 33
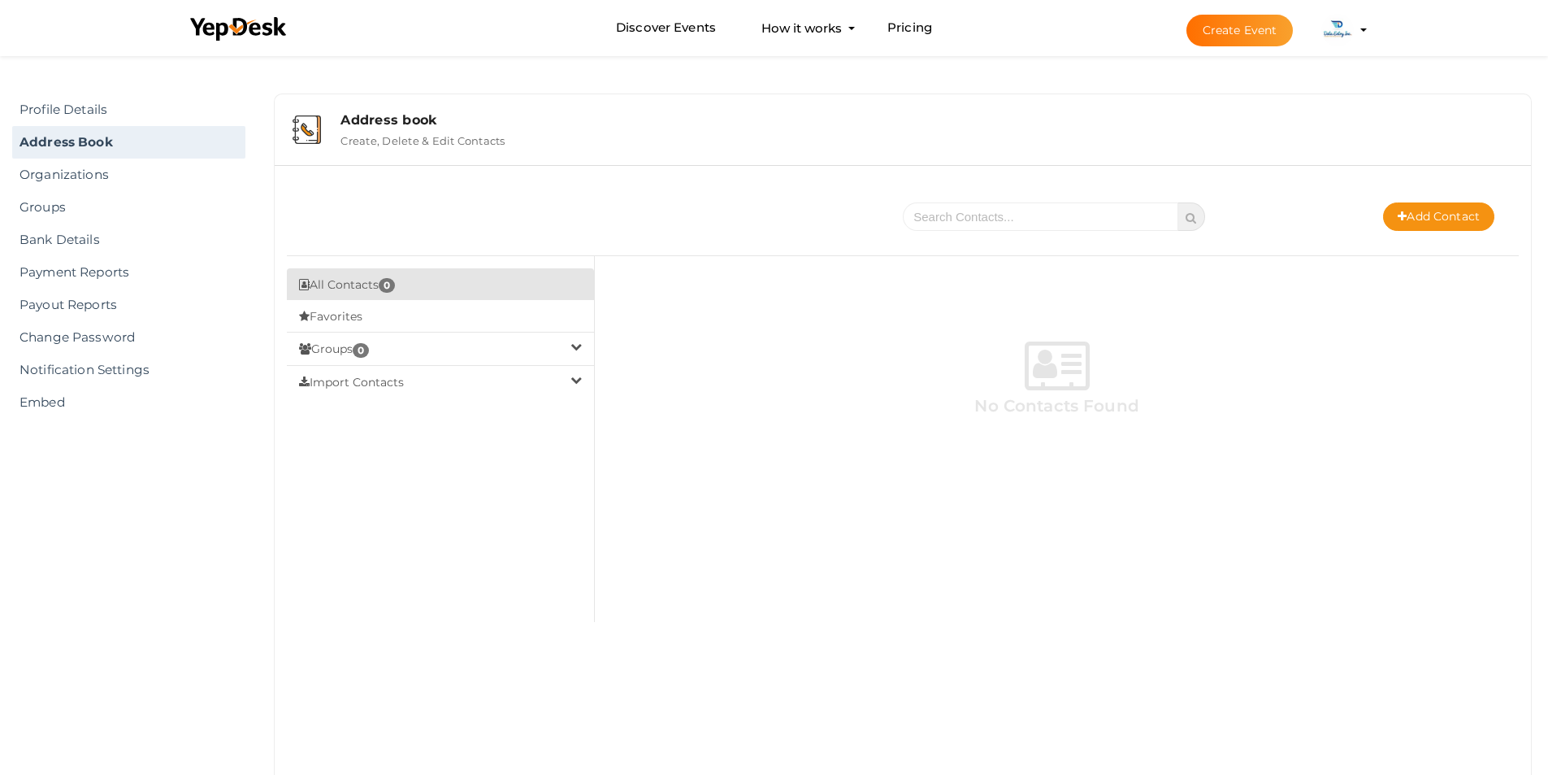
click at [486, 385] on button "Import Contacts" at bounding box center [440, 381] width 307 height 33
click at [482, 359] on button "Groups 0" at bounding box center [440, 348] width 307 height 33
click at [476, 331] on button "Favorites" at bounding box center [440, 316] width 307 height 33
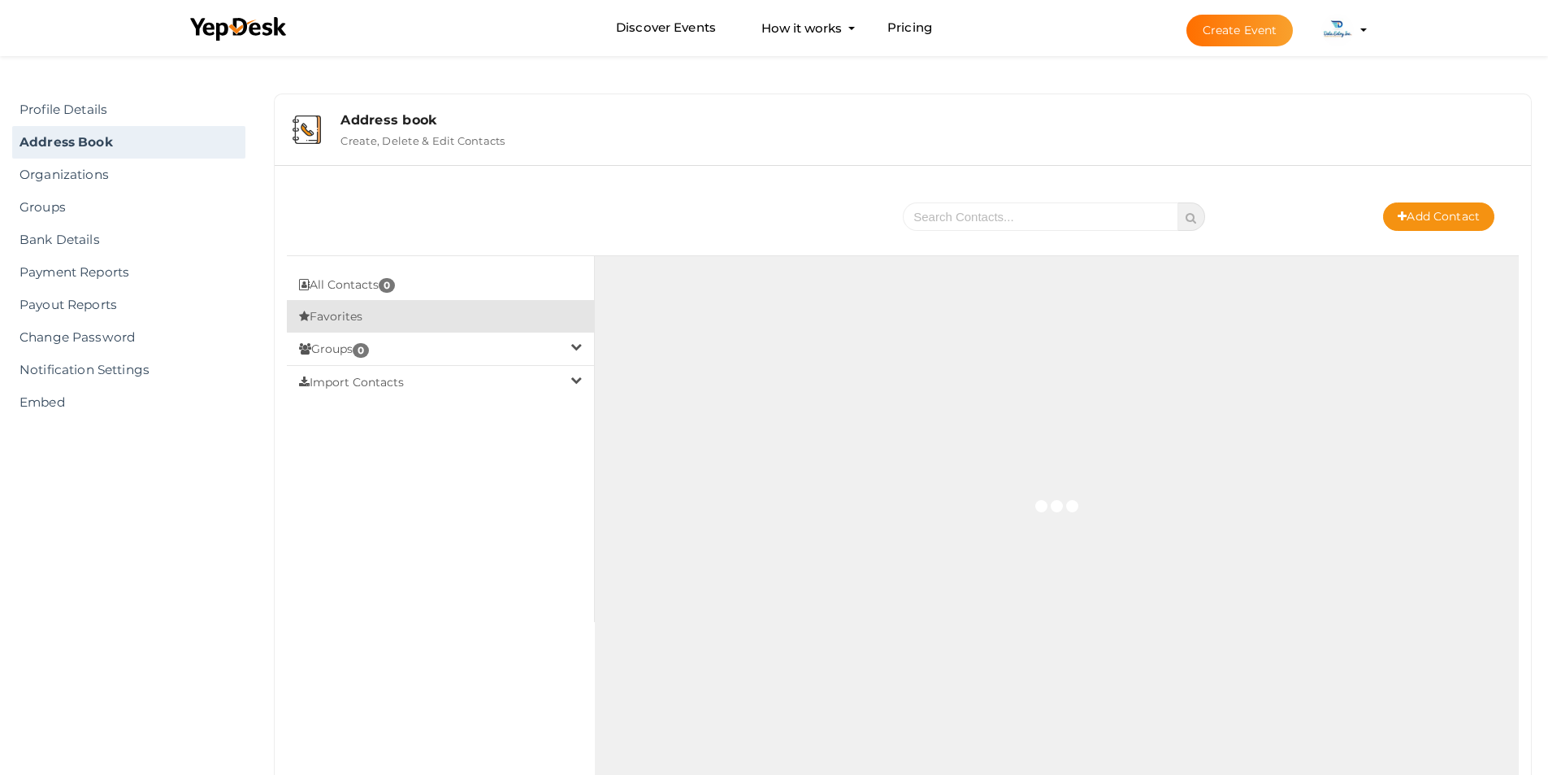
click at [476, 331] on button "Favorites" at bounding box center [440, 316] width 307 height 33
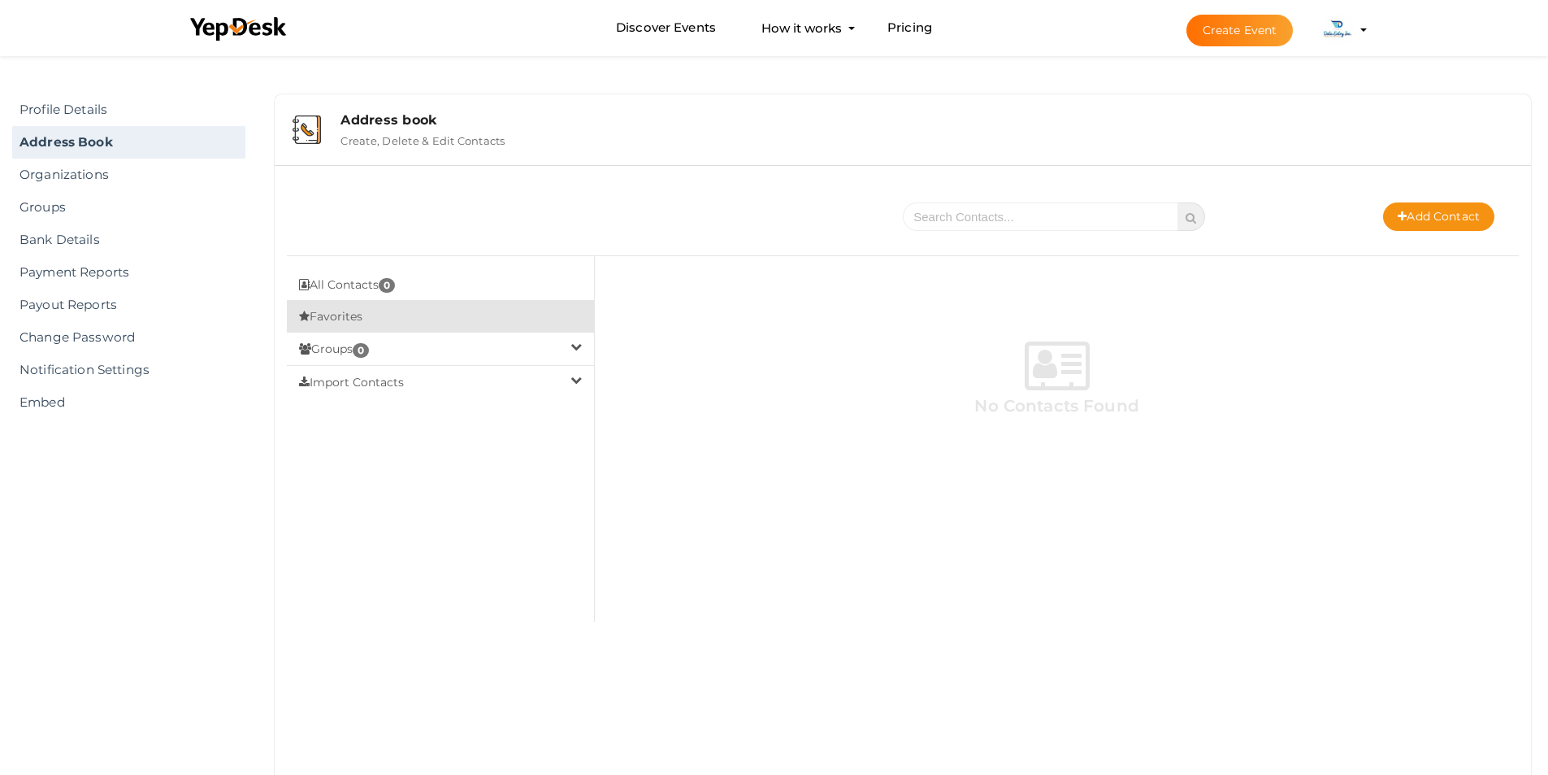
click at [476, 331] on button "Favorites" at bounding box center [440, 316] width 307 height 33
click at [574, 345] on icon "button" at bounding box center [576, 346] width 11 height 11
click at [580, 389] on button "Import Contacts" at bounding box center [440, 381] width 307 height 33
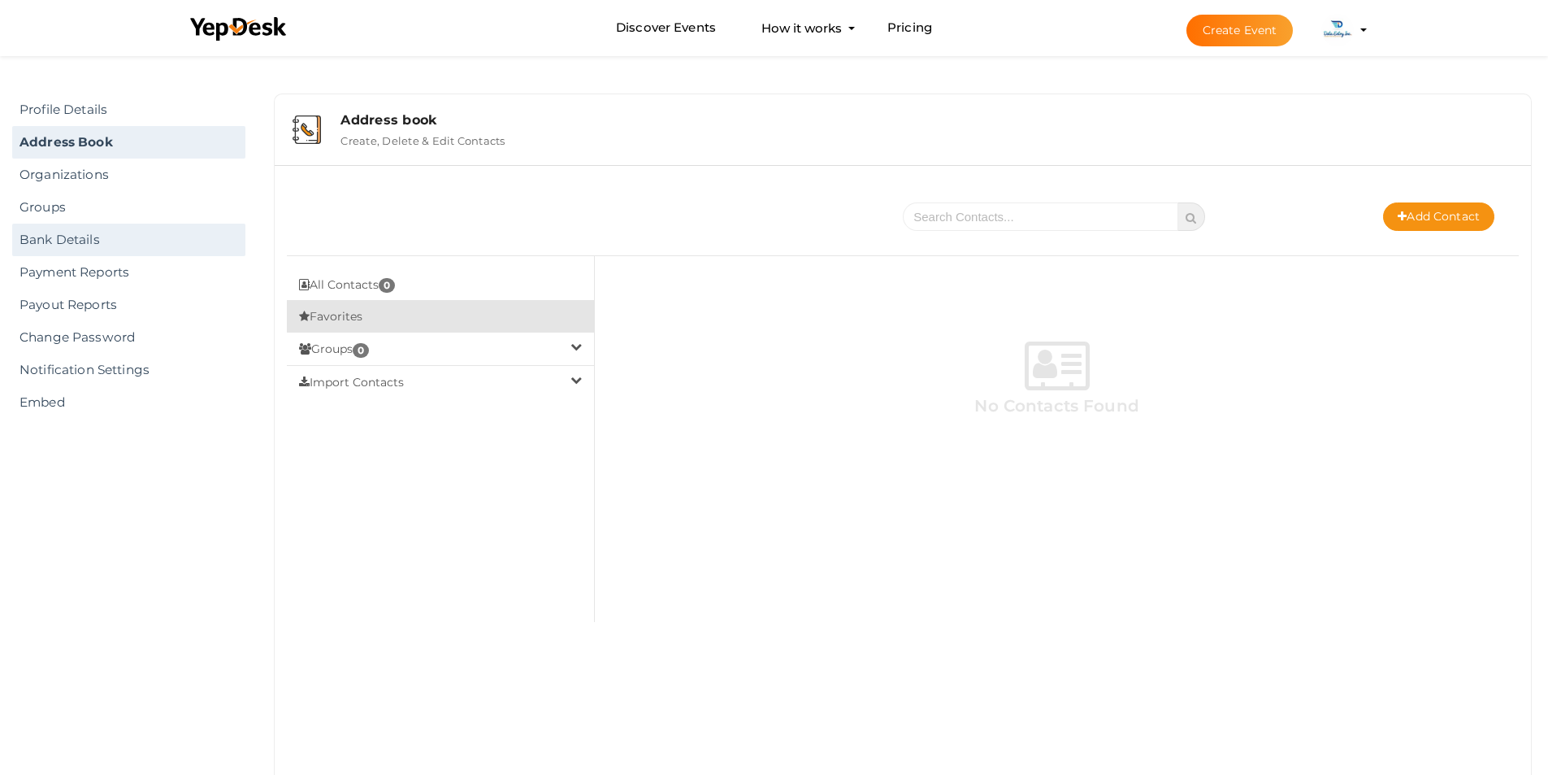
click at [91, 232] on link "Bank Details" at bounding box center [128, 240] width 233 height 33
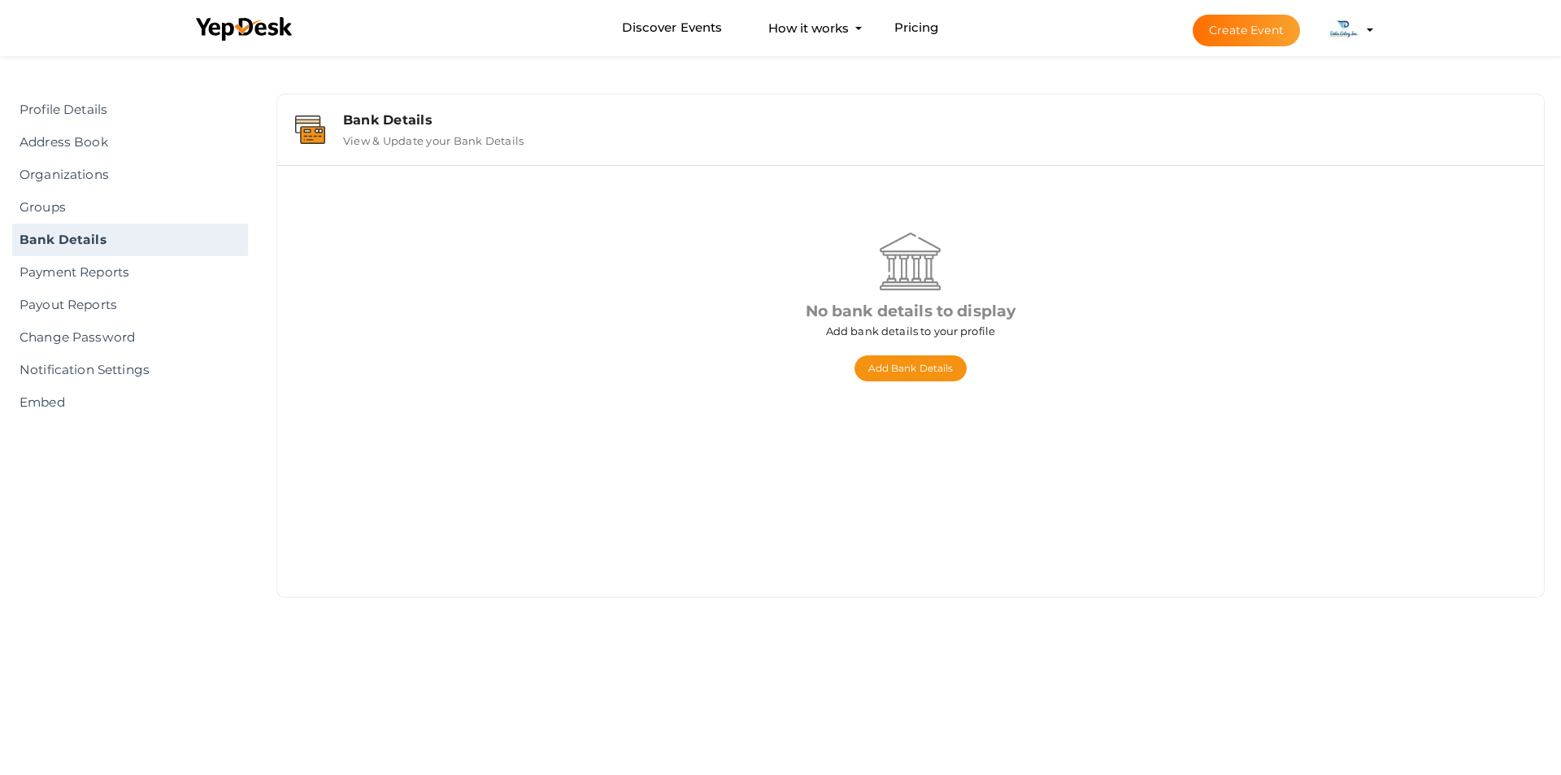
click at [1323, 30] on button "Data Entry Inc. dataentryexpets@gmail.com Personal Profile My Events Admin Swit…" at bounding box center [1343, 30] width 42 height 34
click at [1349, 26] on img at bounding box center [1343, 30] width 33 height 33
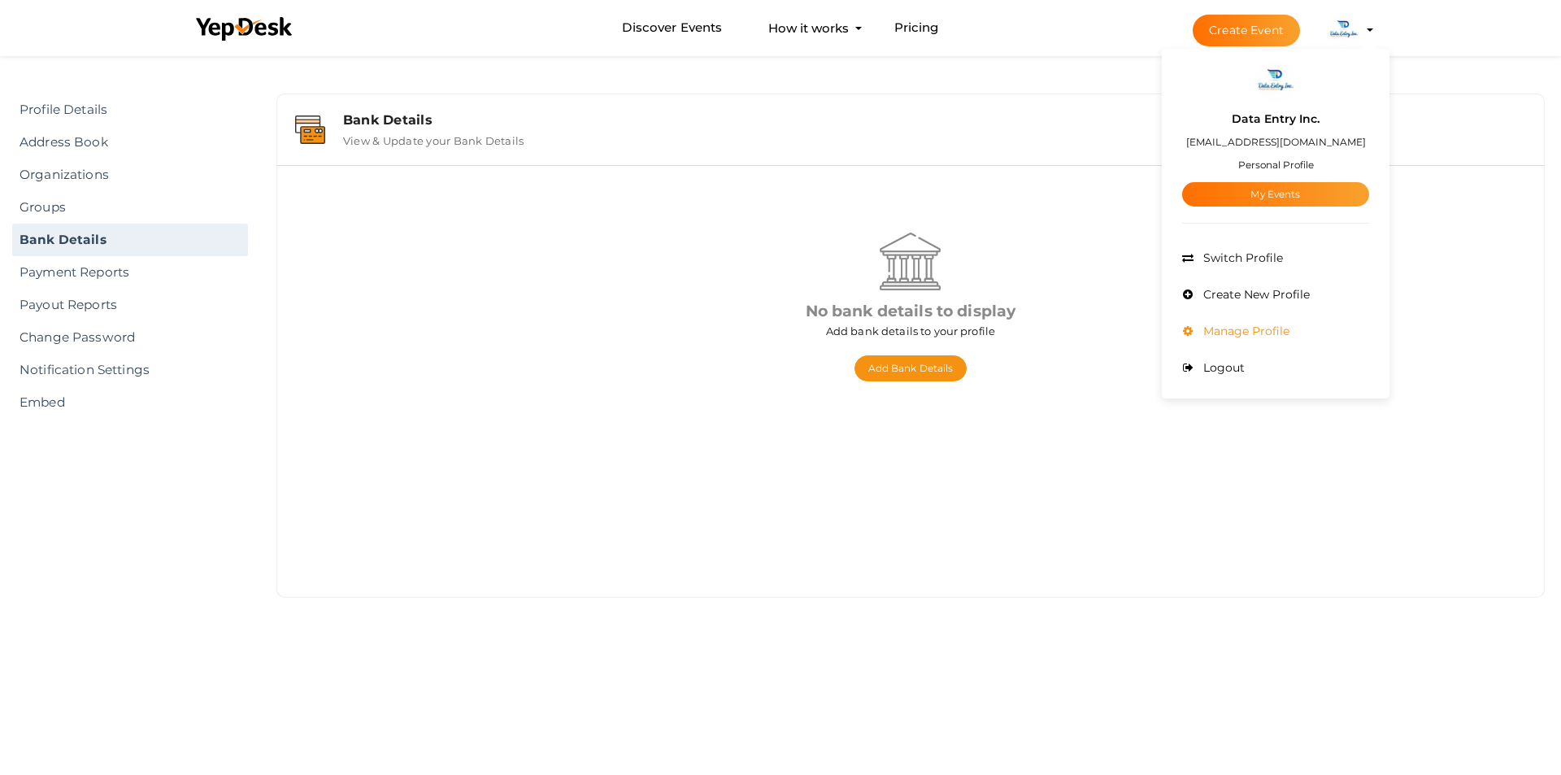
click at [1242, 322] on li "Manage Profile" at bounding box center [1275, 331] width 187 height 37
